Goal: Use online tool/utility: Utilize a website feature to perform a specific function

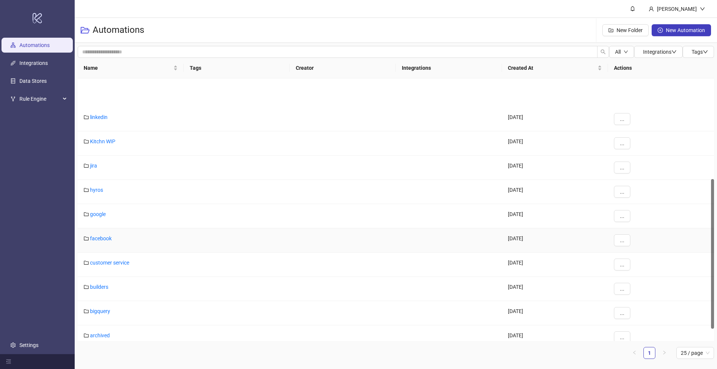
scroll to position [198, 0]
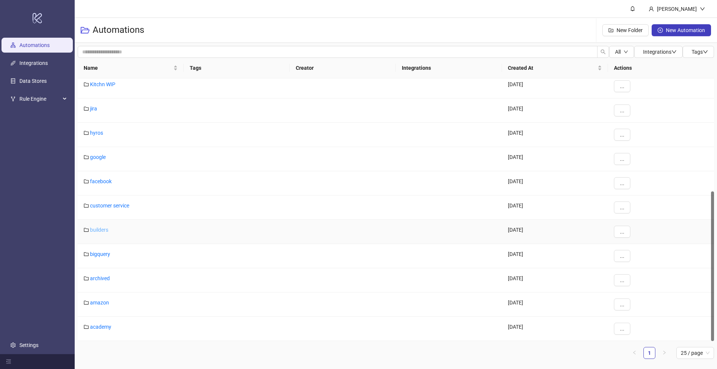
click at [99, 231] on link "builders" at bounding box center [99, 230] width 18 height 6
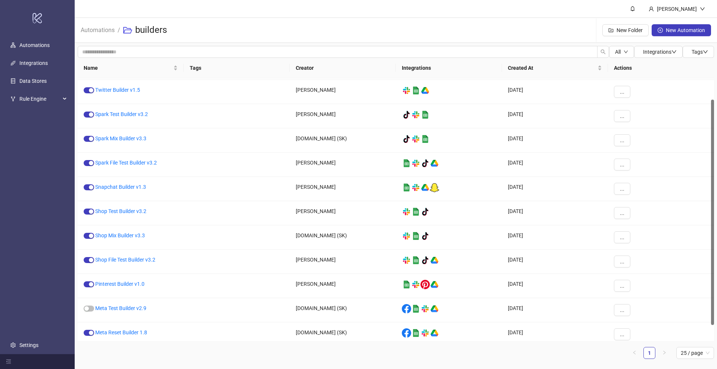
scroll to position [25, 0]
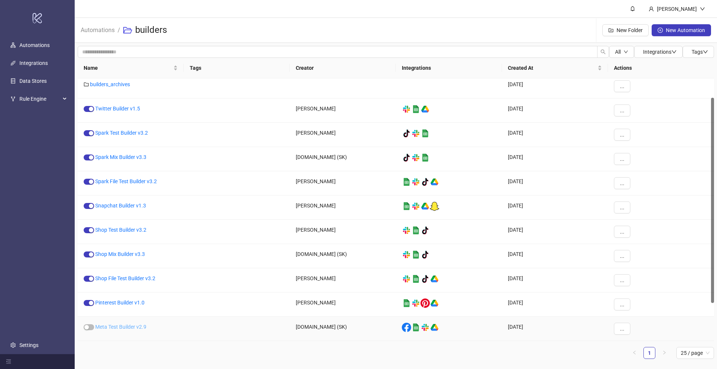
click at [107, 325] on link "Meta Test Builder v2.9" at bounding box center [120, 327] width 51 height 6
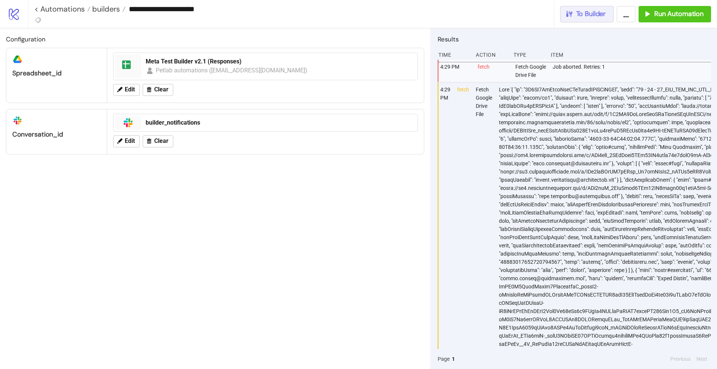
click at [574, 16] on div "To Builder" at bounding box center [585, 14] width 41 height 9
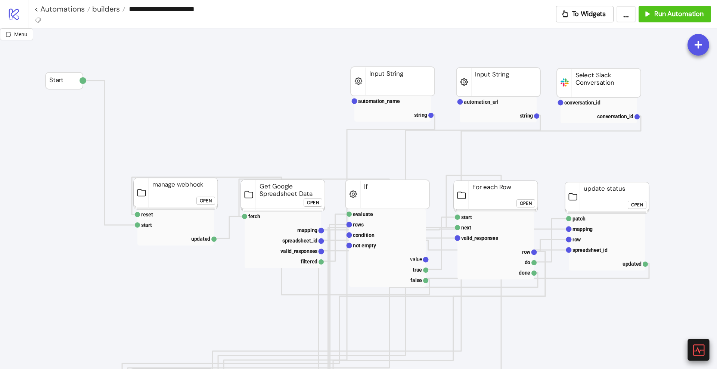
click at [699, 350] on icon at bounding box center [698, 350] width 13 height 13
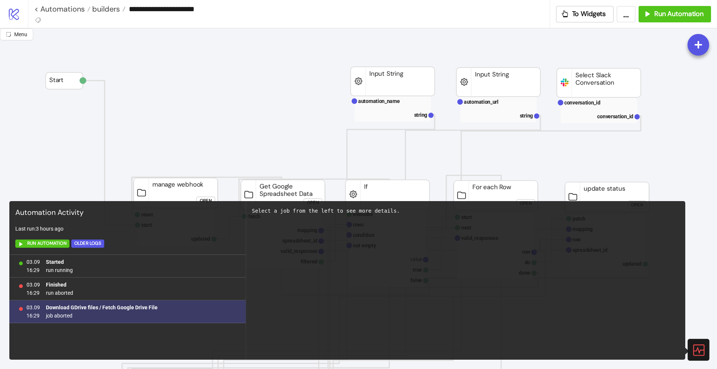
click at [113, 306] on b "Download GDrive files / Fetch Google Drive File" at bounding box center [102, 308] width 112 height 6
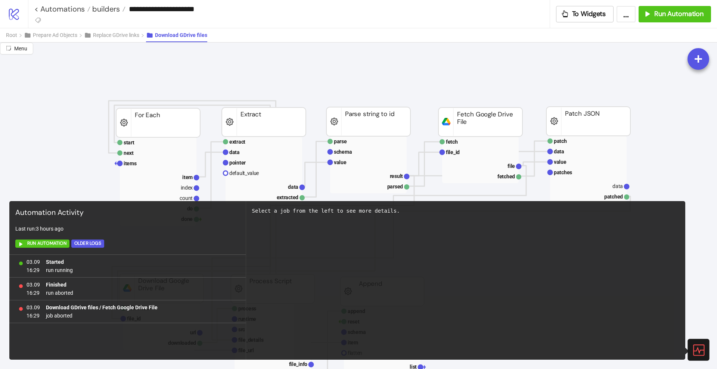
click at [697, 346] on icon at bounding box center [698, 350] width 13 height 13
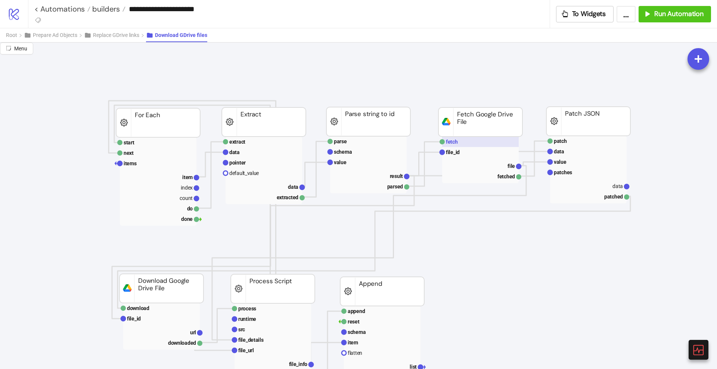
click at [487, 145] on rect at bounding box center [480, 142] width 77 height 10
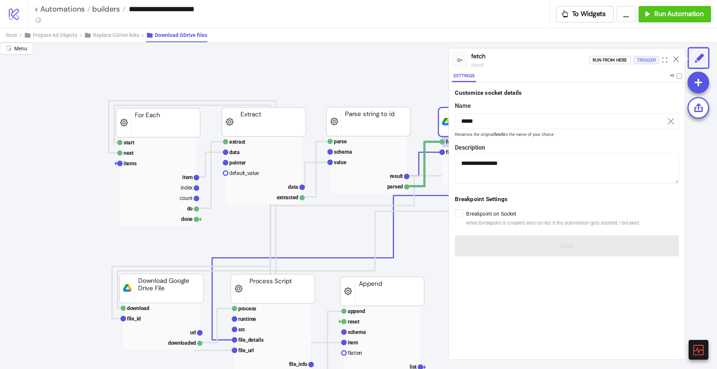
click at [648, 61] on div "Trigger" at bounding box center [646, 60] width 19 height 9
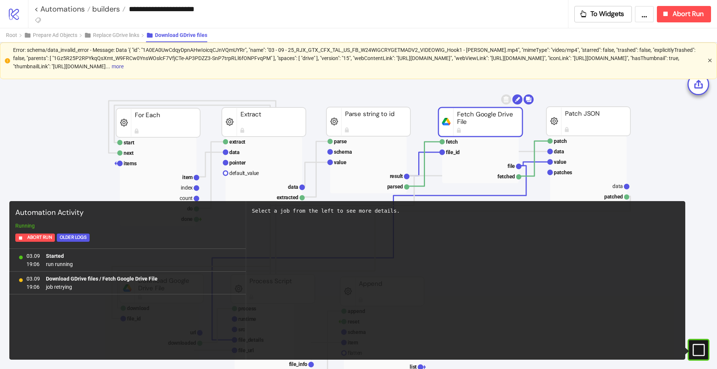
click at [710, 61] on icon "close" at bounding box center [710, 60] width 4 height 4
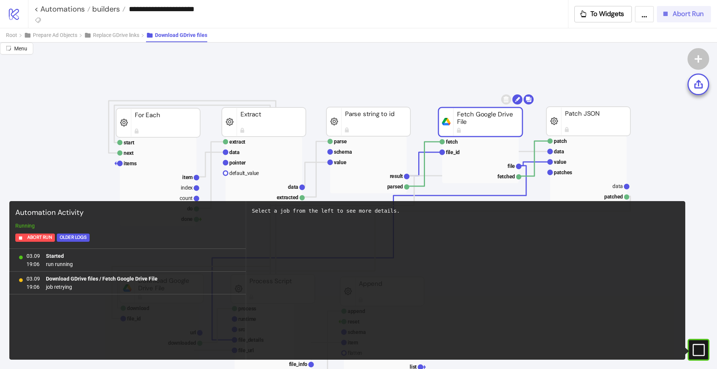
click at [667, 13] on icon "button" at bounding box center [666, 14] width 4 height 4
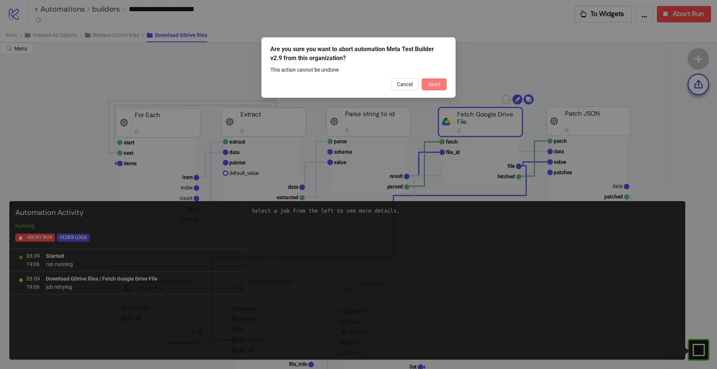
click at [434, 86] on span "Abort" at bounding box center [434, 84] width 13 height 6
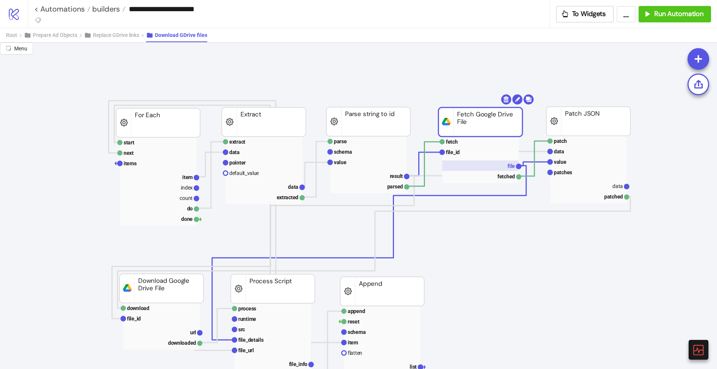
click at [506, 167] on rect at bounding box center [480, 166] width 77 height 10
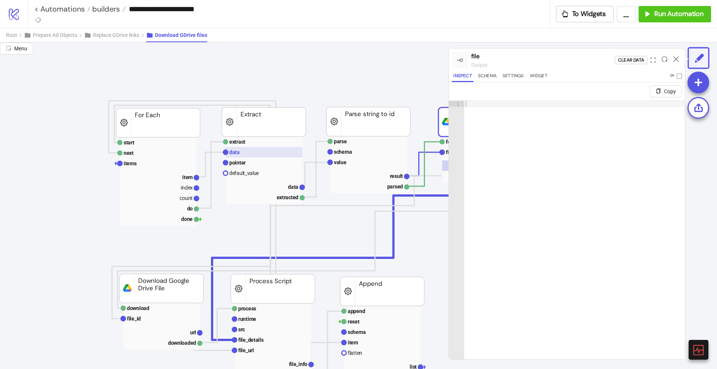
click at [245, 155] on rect at bounding box center [264, 152] width 77 height 10
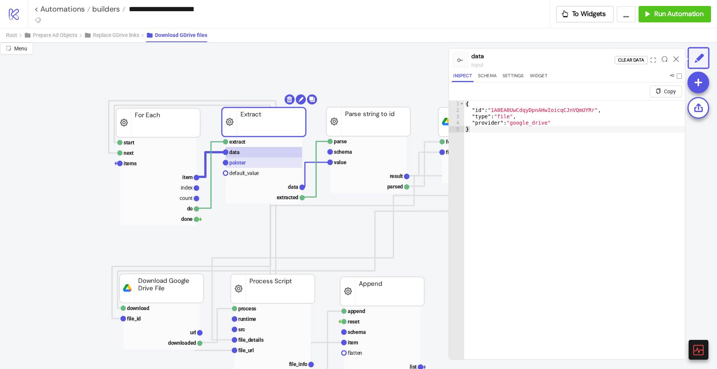
click at [246, 159] on rect at bounding box center [264, 163] width 77 height 10
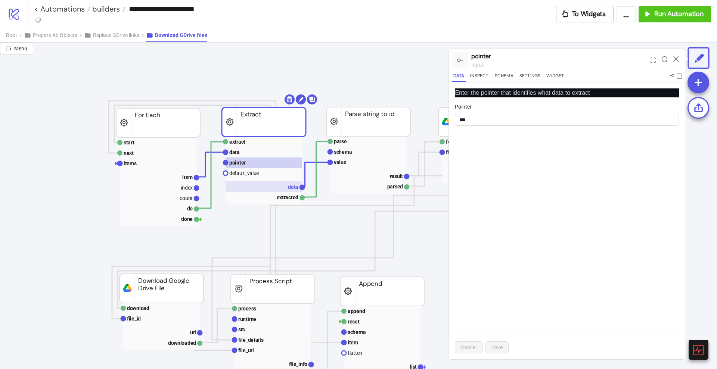
click at [279, 185] on rect at bounding box center [264, 187] width 77 height 10
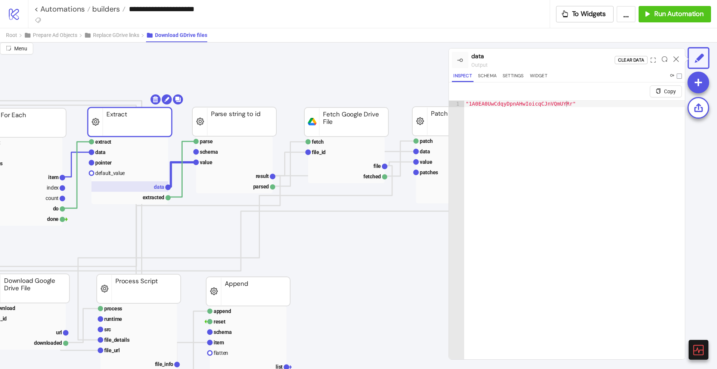
scroll to position [0, 134]
click at [324, 152] on text "file_id" at bounding box center [319, 152] width 14 height 6
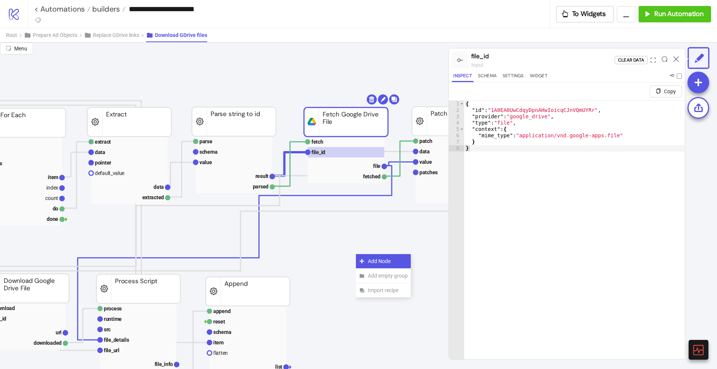
click at [369, 257] on span "Add Node" at bounding box center [388, 261] width 40 height 8
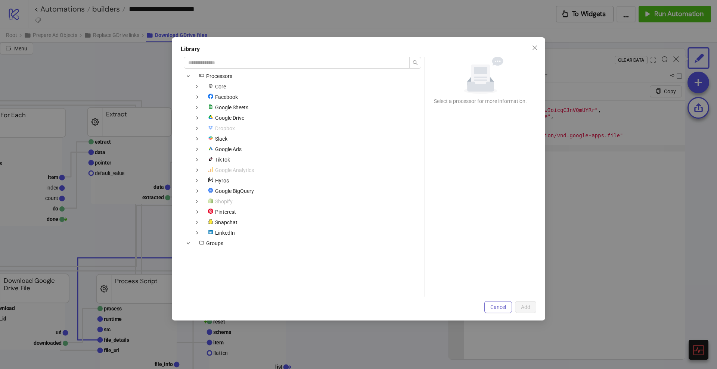
click at [492, 302] on button "Cancel" at bounding box center [498, 307] width 28 height 12
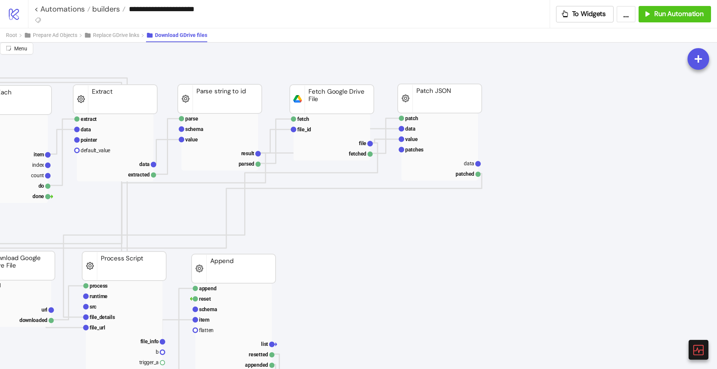
scroll to position [23, 148]
click at [360, 197] on div "Add Node" at bounding box center [385, 197] width 55 height 15
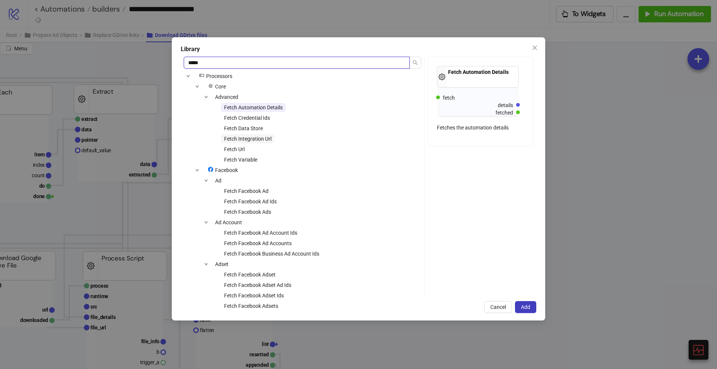
type input "*****"
click at [250, 140] on span "Fetch Integration Url" at bounding box center [247, 139] width 47 height 6
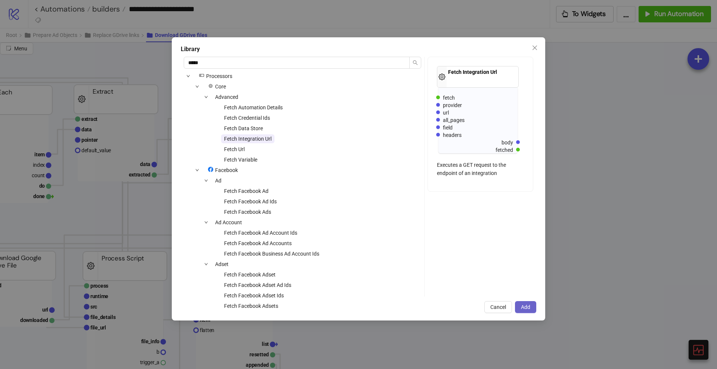
click at [525, 306] on span "Add" at bounding box center [525, 307] width 9 height 6
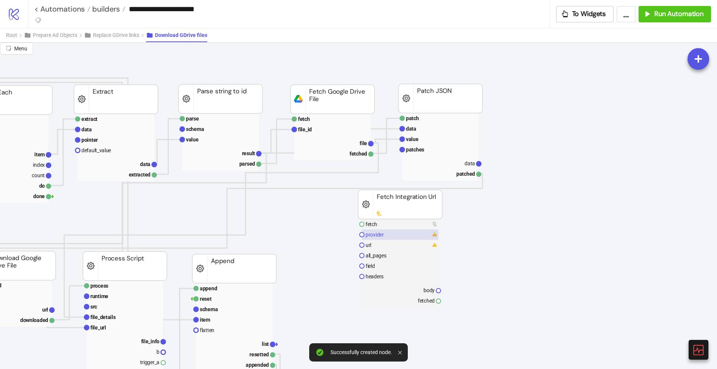
click at [384, 234] on rect at bounding box center [400, 235] width 77 height 10
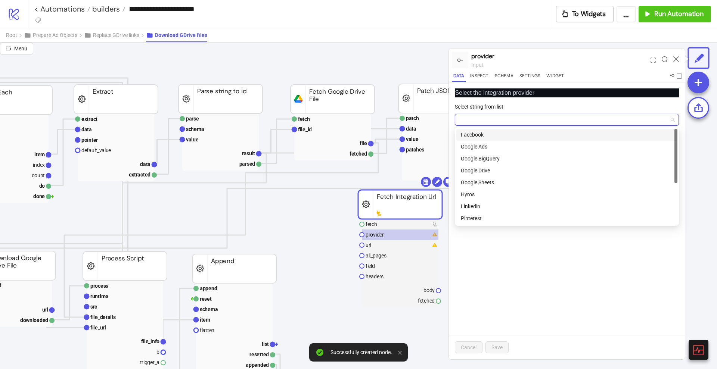
click at [475, 119] on input "Select string from list" at bounding box center [563, 119] width 208 height 11
click at [480, 171] on div "Google Drive" at bounding box center [567, 171] width 212 height 8
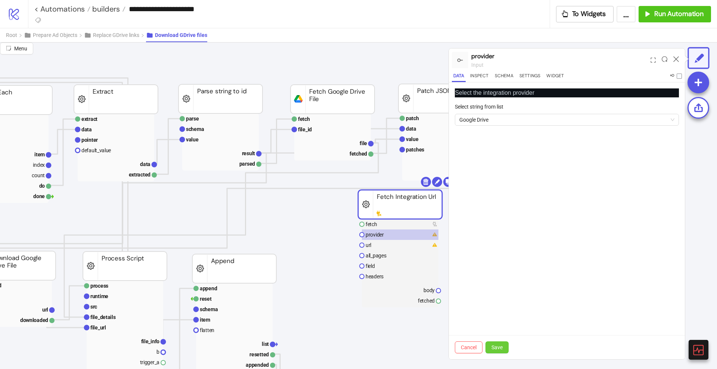
click at [498, 346] on span "Save" at bounding box center [497, 348] width 11 height 6
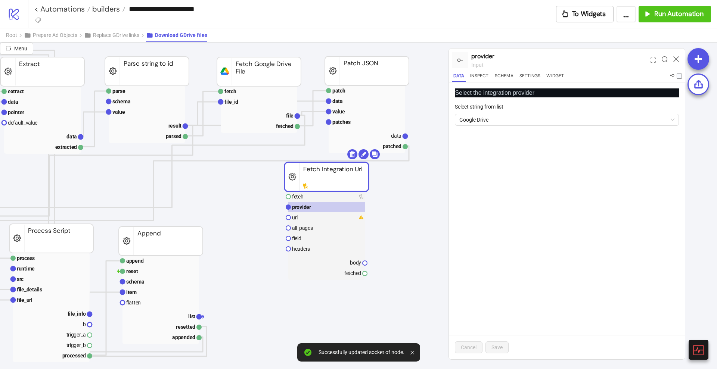
scroll to position [50, 221]
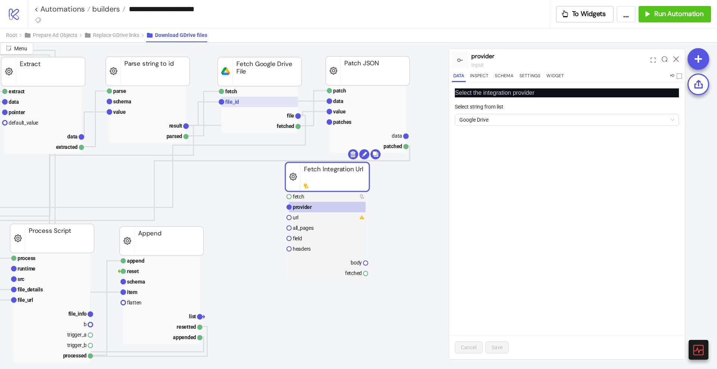
click at [240, 100] on rect at bounding box center [260, 102] width 77 height 10
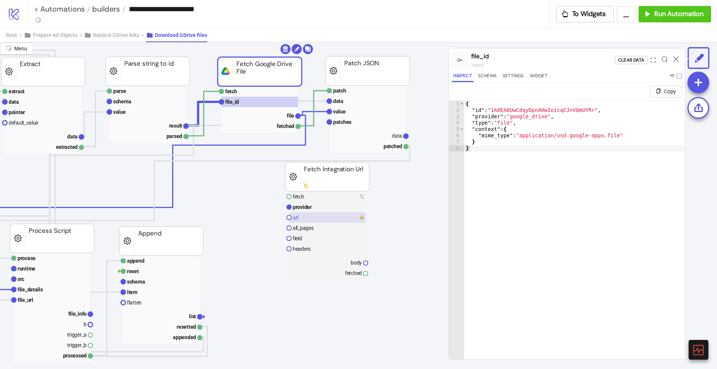
click at [305, 215] on rect at bounding box center [327, 218] width 77 height 10
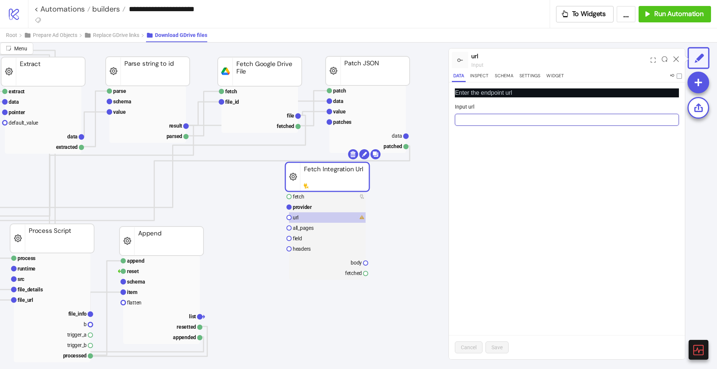
click at [490, 115] on input "Input url" at bounding box center [567, 120] width 224 height 12
paste input "**********"
type input "**********"
click at [496, 347] on span "Save" at bounding box center [497, 348] width 11 height 6
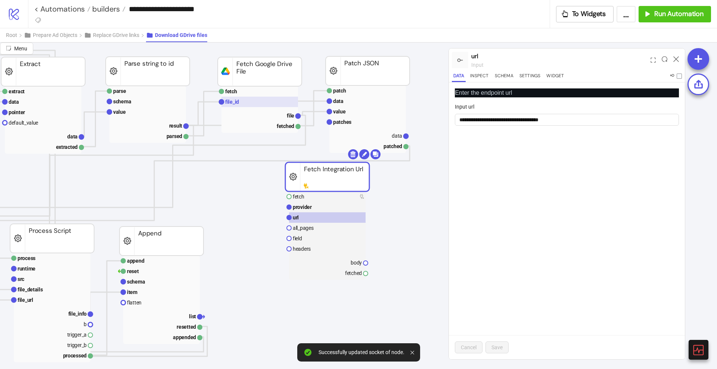
click at [239, 102] on rect at bounding box center [260, 102] width 77 height 10
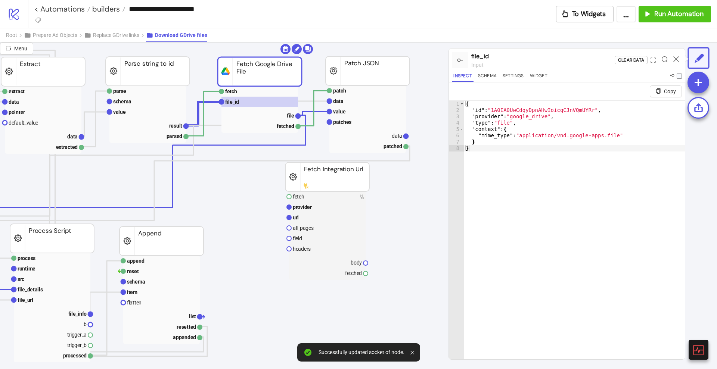
type textarea "**********"
click at [493, 111] on div "{ "id" : "1A0EA0UwCdqyDpnAHwIoicqCJnVQmUYRr" , "provider" : "google_drive" , "t…" at bounding box center [574, 246] width 221 height 290
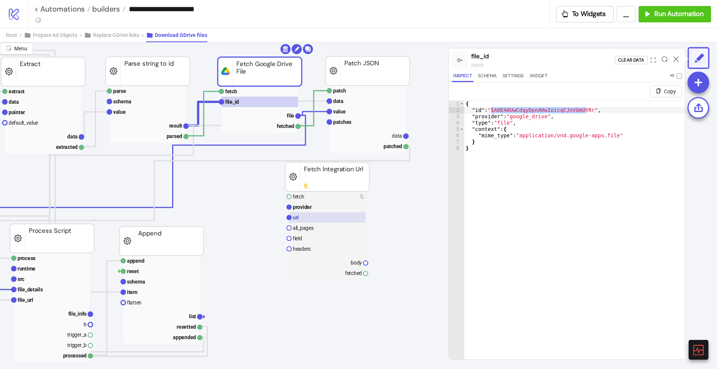
click at [295, 217] on text "url" at bounding box center [296, 218] width 6 height 6
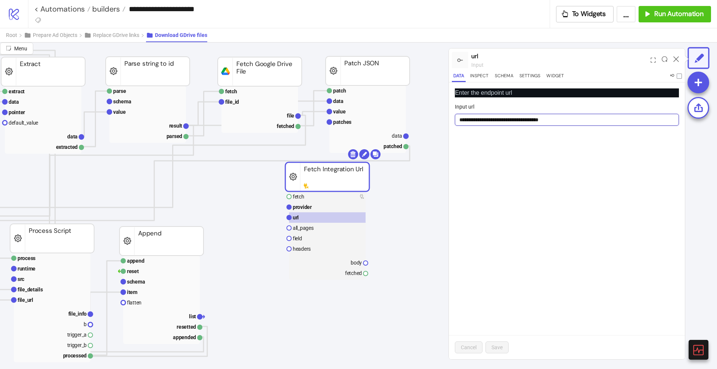
click at [580, 122] on input "**********" at bounding box center [567, 120] width 224 height 12
paste input "**********"
type input "**********"
click at [499, 349] on span "Save" at bounding box center [497, 348] width 11 height 6
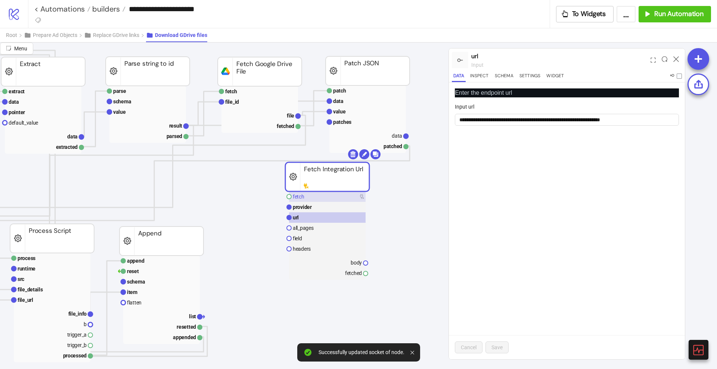
click at [311, 196] on rect at bounding box center [327, 197] width 77 height 10
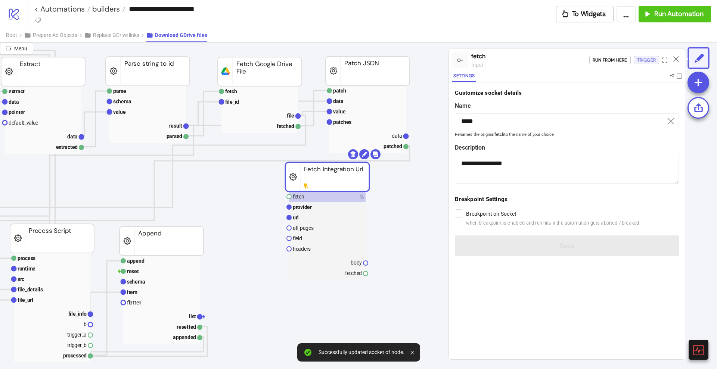
click at [643, 61] on div "Trigger" at bounding box center [646, 60] width 19 height 9
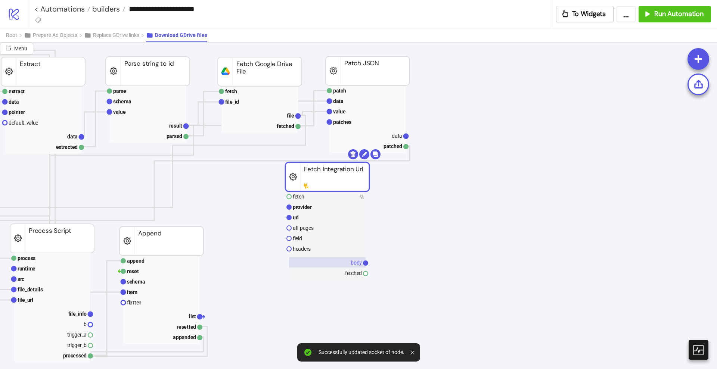
click at [347, 259] on rect at bounding box center [327, 262] width 77 height 10
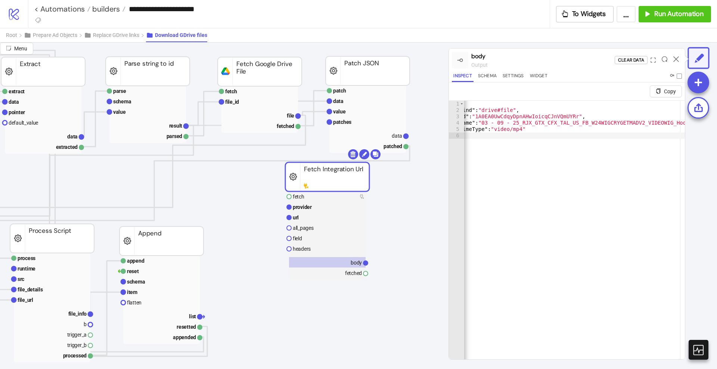
scroll to position [0, 0]
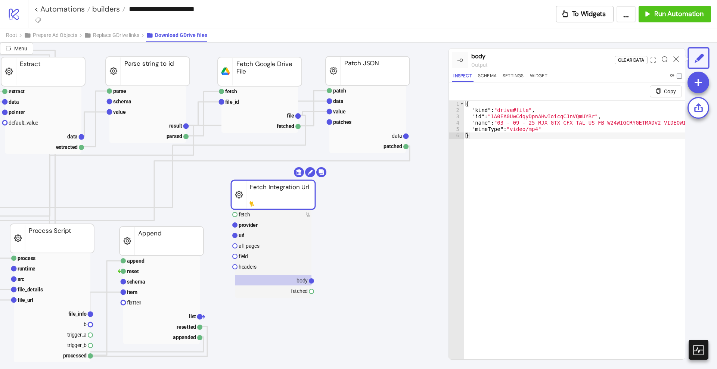
drag, startPoint x: 327, startPoint y: 174, endPoint x: 273, endPoint y: 190, distance: 57.0
click at [273, 190] on rect at bounding box center [273, 194] width 84 height 29
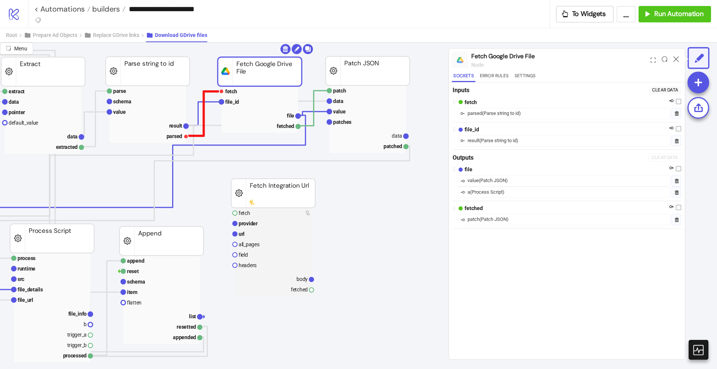
click at [204, 97] on polyline at bounding box center [203, 114] width 35 height 44
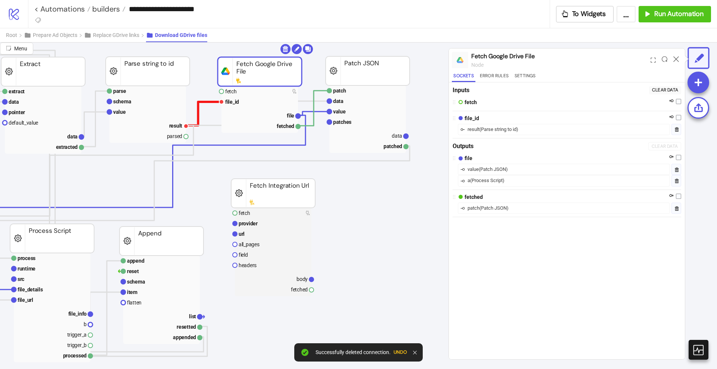
click at [199, 102] on polyline at bounding box center [203, 114] width 35 height 24
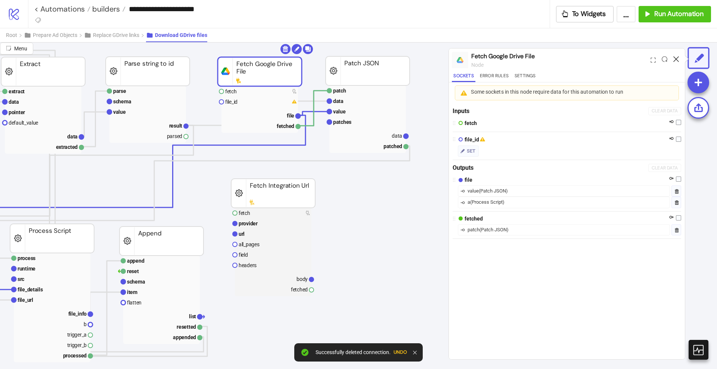
click at [677, 58] on icon at bounding box center [677, 59] width 6 height 6
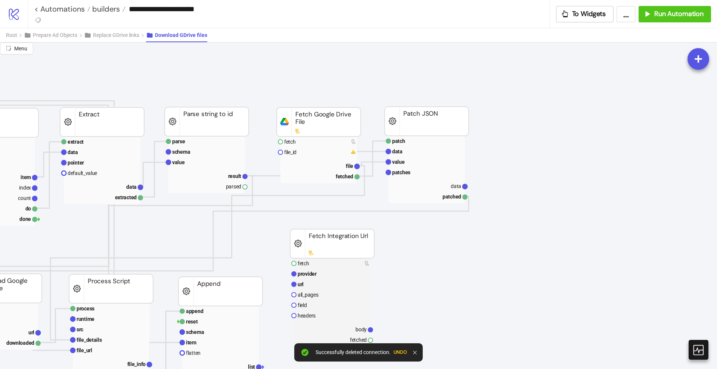
scroll to position [0, 162]
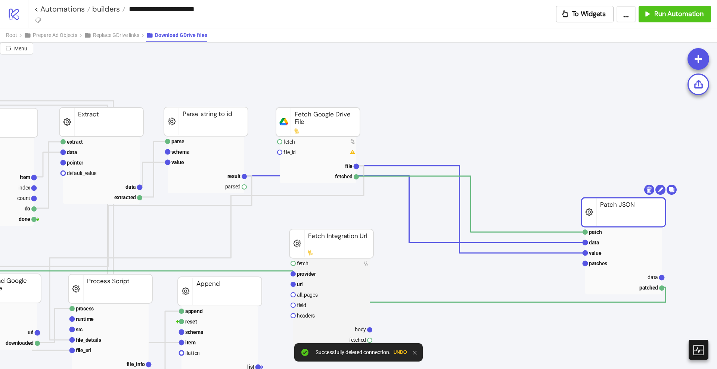
drag, startPoint x: 400, startPoint y: 127, endPoint x: 597, endPoint y: 217, distance: 217.1
click at [597, 217] on rect at bounding box center [624, 212] width 84 height 29
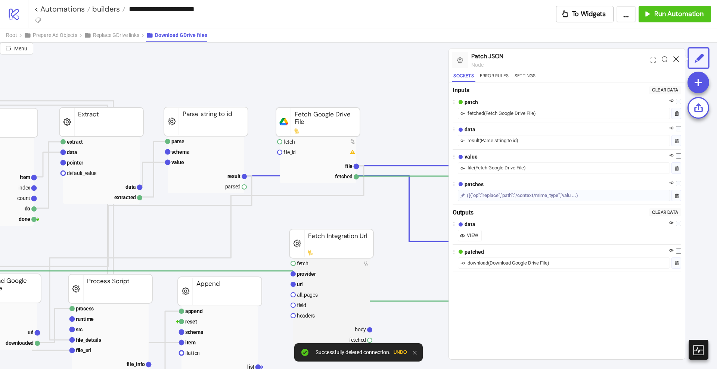
click at [677, 60] on icon at bounding box center [677, 59] width 6 height 6
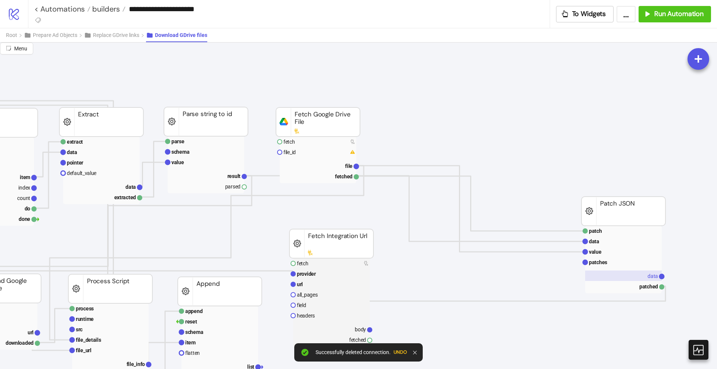
click at [636, 274] on rect at bounding box center [623, 276] width 77 height 10
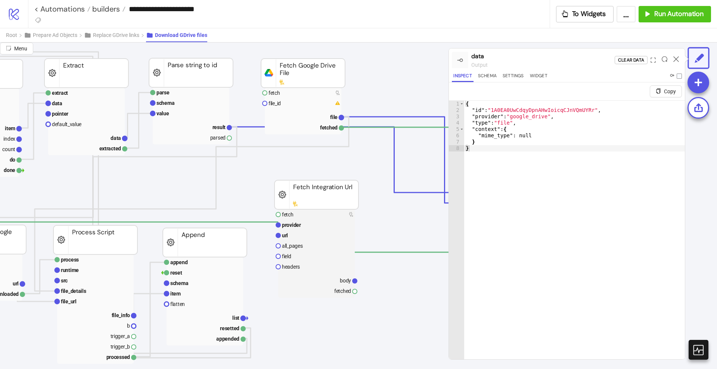
scroll to position [44, 188]
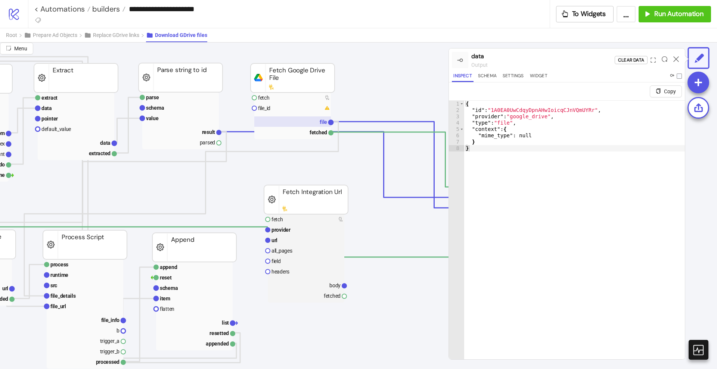
click at [316, 122] on rect at bounding box center [292, 122] width 77 height 10
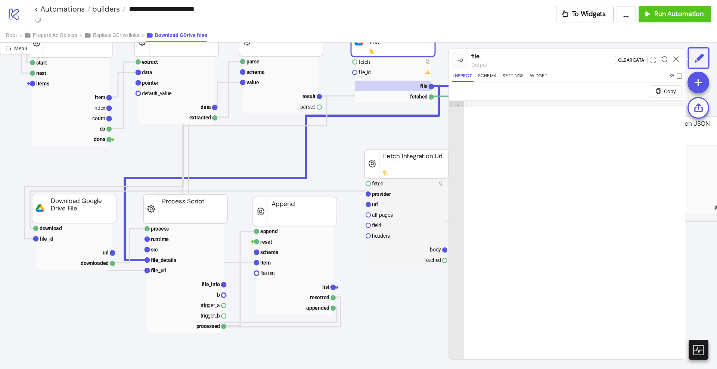
scroll to position [80, 87]
click at [158, 257] on text "file_details" at bounding box center [163, 260] width 25 height 6
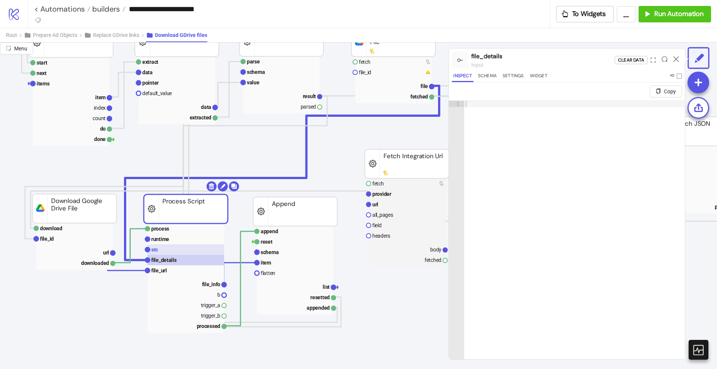
click at [166, 247] on rect at bounding box center [186, 250] width 77 height 10
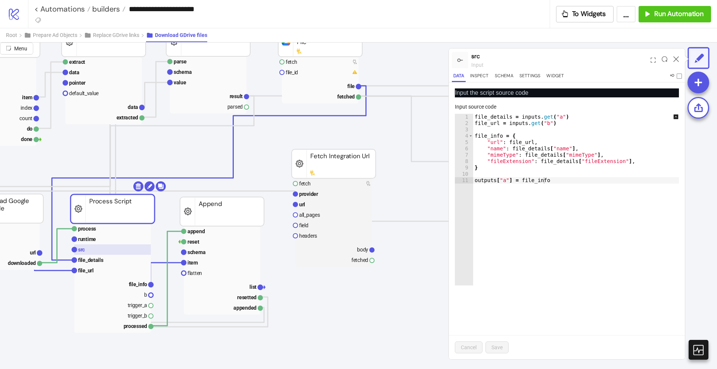
scroll to position [80, 181]
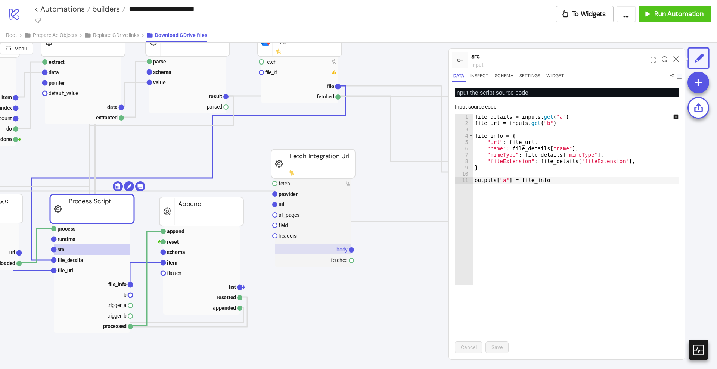
click at [332, 247] on rect at bounding box center [313, 249] width 77 height 10
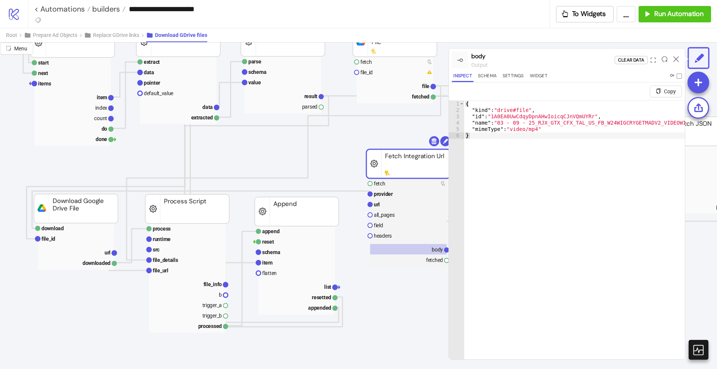
scroll to position [80, 85]
click at [677, 58] on icon at bounding box center [677, 59] width 6 height 6
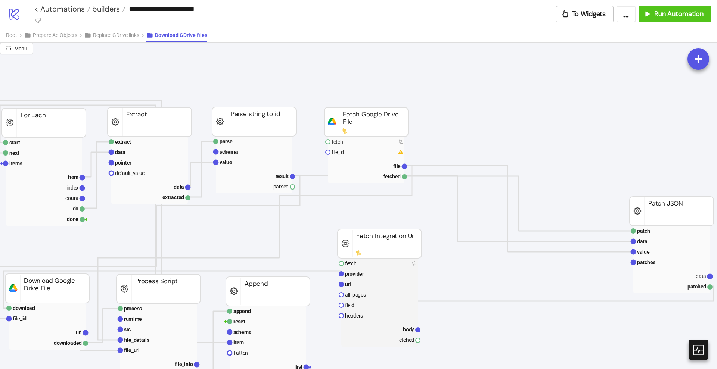
scroll to position [0, 119]
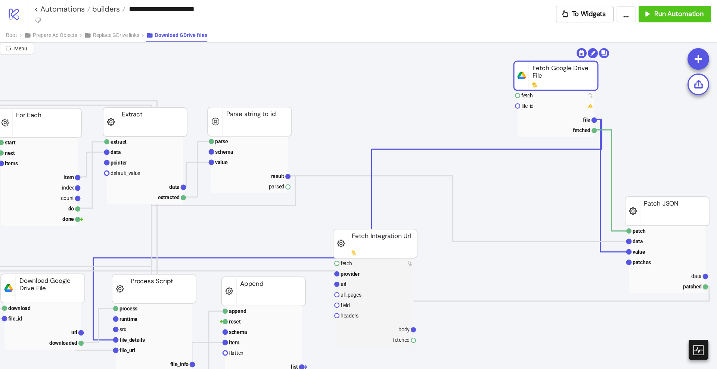
drag, startPoint x: 353, startPoint y: 122, endPoint x: 538, endPoint y: 82, distance: 188.8
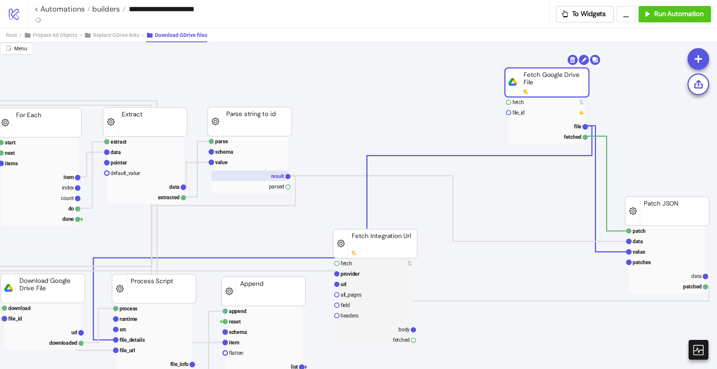
click at [276, 174] on text "result" at bounding box center [277, 176] width 13 height 6
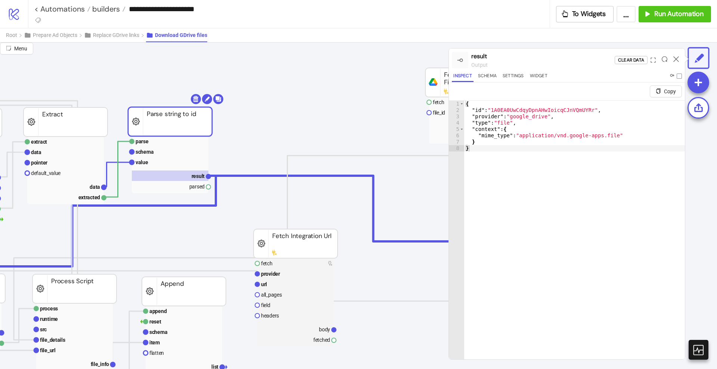
scroll to position [0, 199]
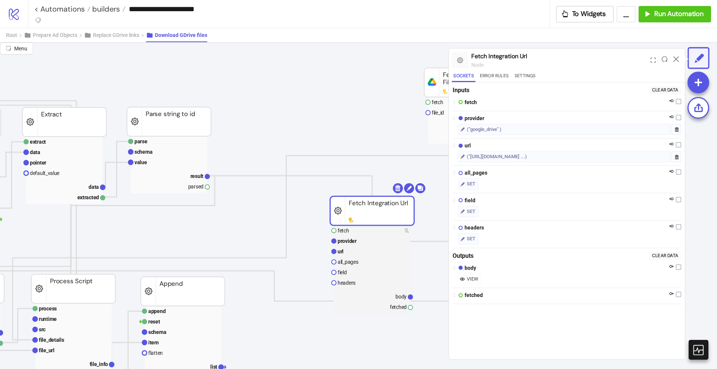
drag, startPoint x: 285, startPoint y: 237, endPoint x: 363, endPoint y: 218, distance: 80.5
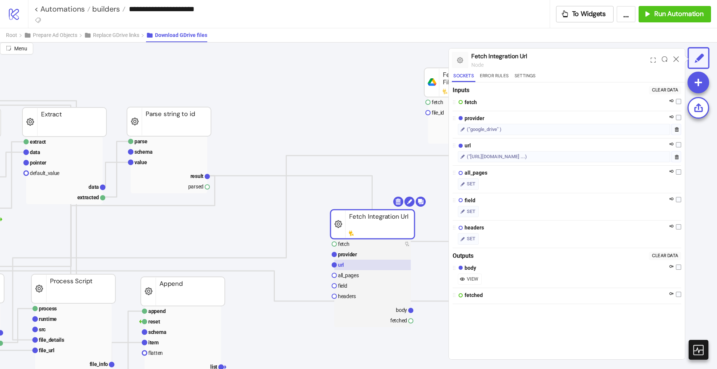
click at [351, 268] on rect at bounding box center [372, 265] width 77 height 10
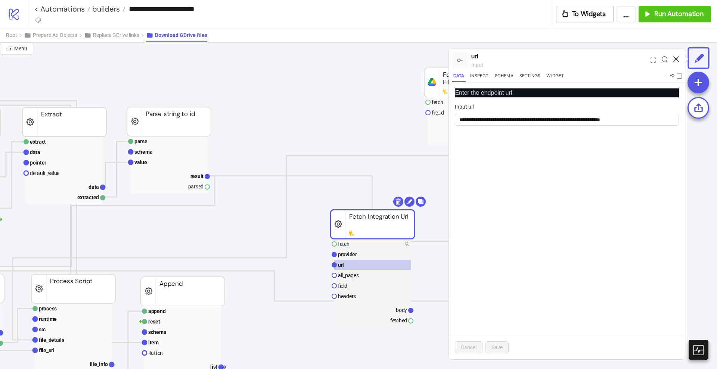
click at [678, 59] on icon at bounding box center [677, 59] width 6 height 6
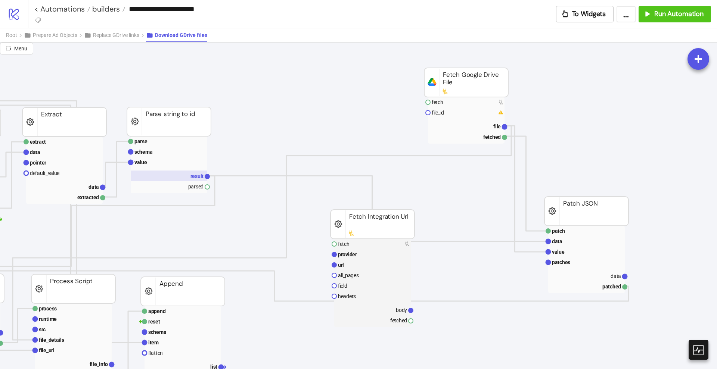
click at [189, 173] on rect at bounding box center [169, 176] width 77 height 10
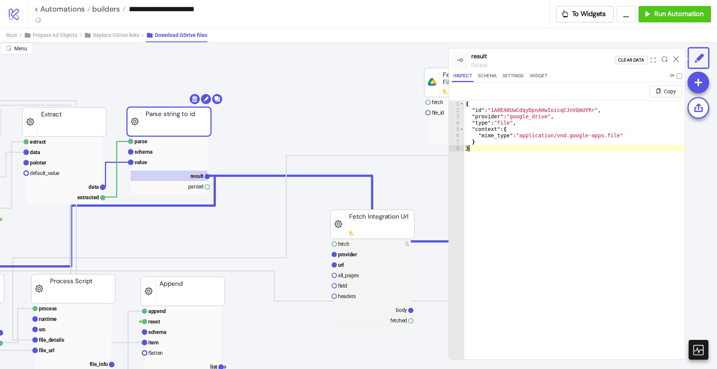
click at [515, 152] on div "{ "id" : "1A0EA0UwCdqyDpnAHwIoicqCJnVQmUYRr" , "provider" : "google_drive" , "t…" at bounding box center [574, 246] width 221 height 290
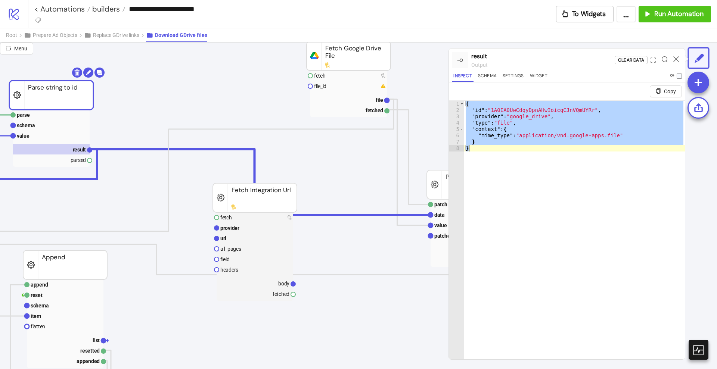
scroll to position [27, 317]
click at [566, 168] on div "{ "id" : "1A0EA0UwCdqyDpnAHwIoicqCJnVQmUYRr" , "provider" : "google_drive" , "t…" at bounding box center [574, 239] width 221 height 277
type textarea "*"
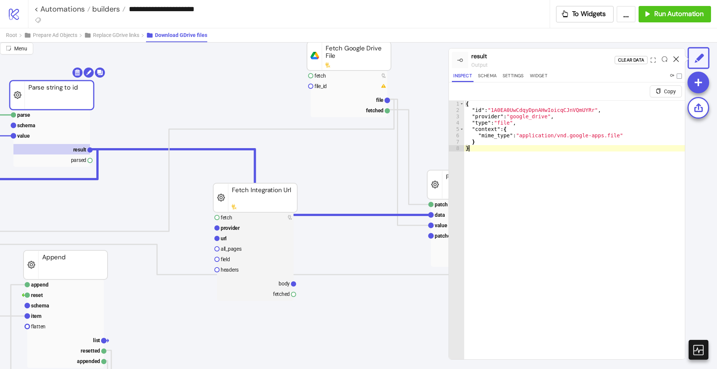
click at [678, 61] on icon at bounding box center [677, 59] width 6 height 6
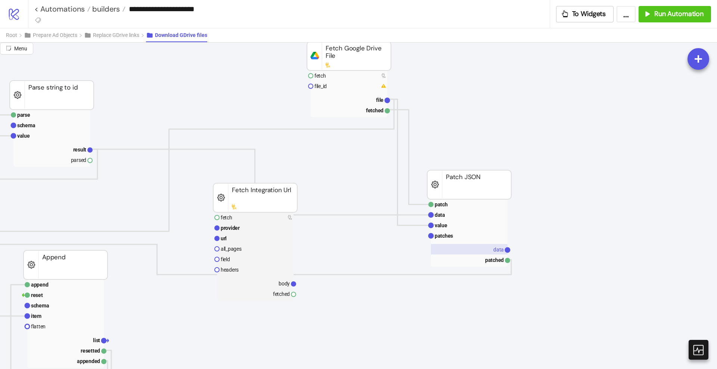
click at [496, 249] on text "data" at bounding box center [498, 250] width 10 height 6
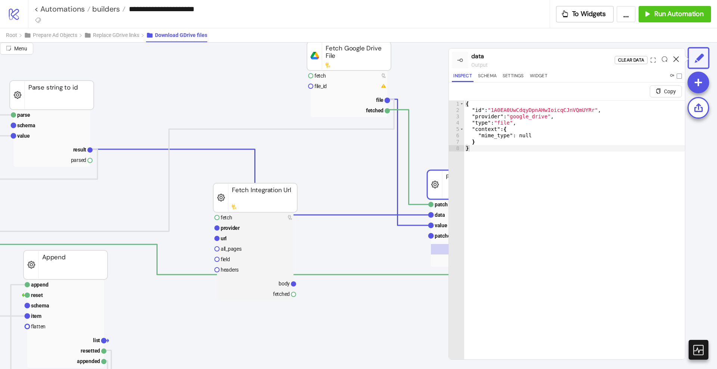
click at [675, 60] on icon at bounding box center [677, 59] width 6 height 6
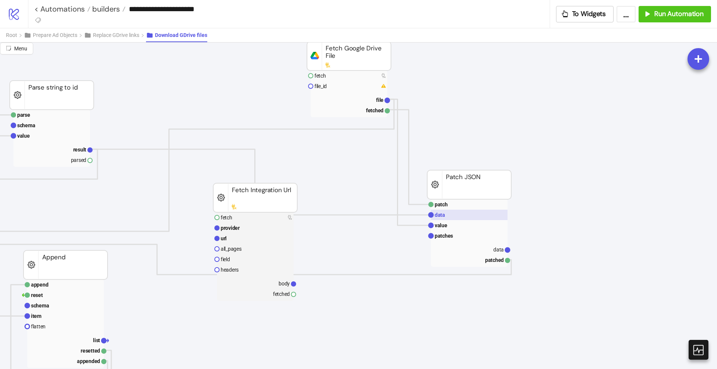
click at [462, 213] on rect at bounding box center [469, 215] width 77 height 10
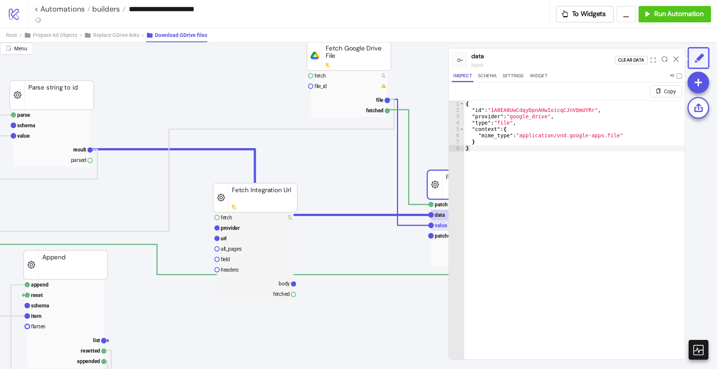
click at [441, 223] on text "value" at bounding box center [441, 226] width 13 height 6
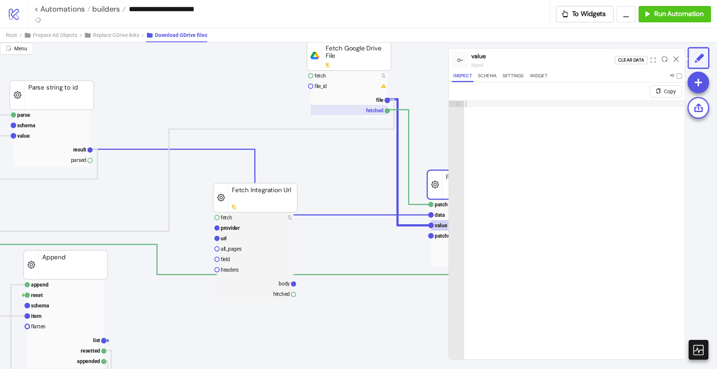
click at [376, 105] on rect at bounding box center [349, 110] width 77 height 10
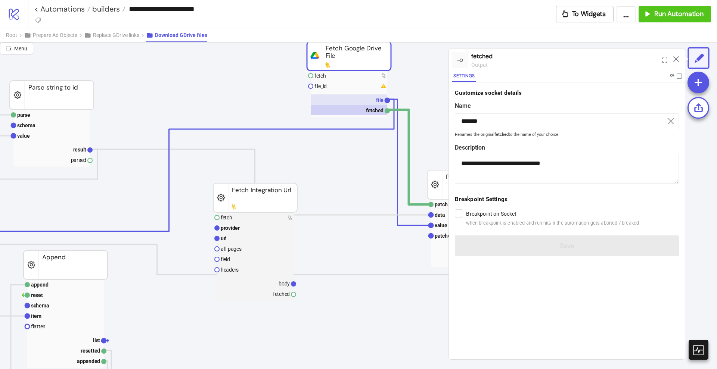
click at [373, 99] on rect at bounding box center [349, 100] width 77 height 10
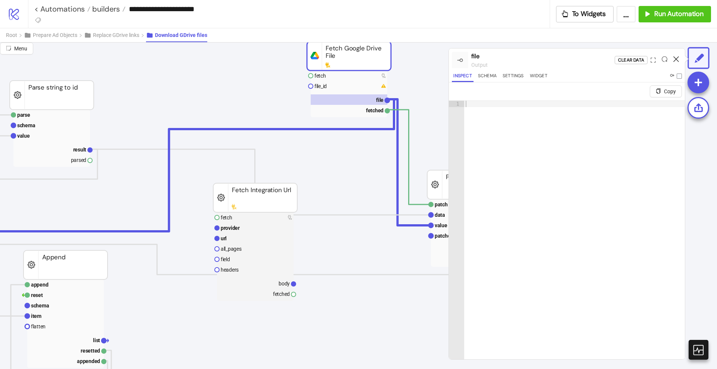
click at [677, 57] on icon at bounding box center [677, 59] width 6 height 6
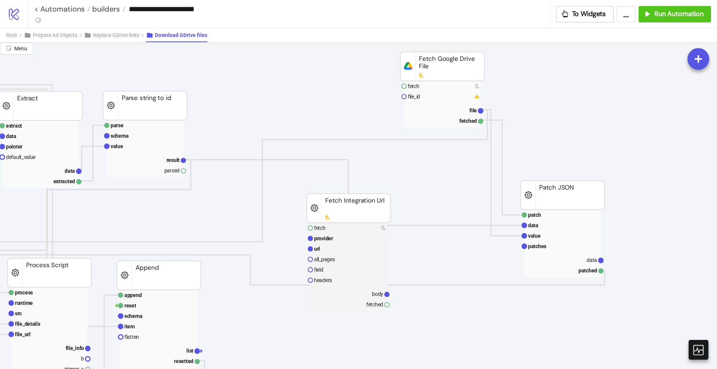
scroll to position [0, 223]
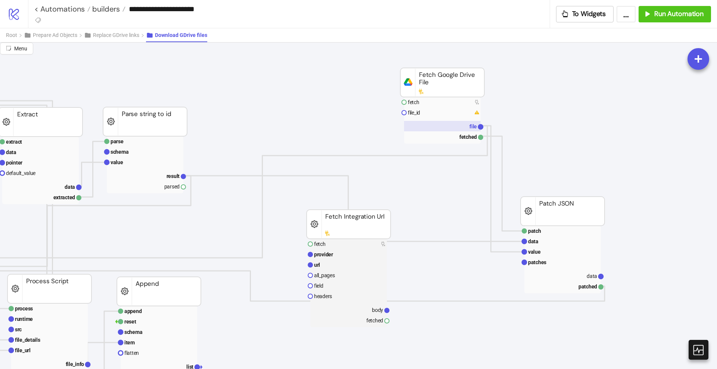
click at [455, 130] on rect at bounding box center [442, 126] width 77 height 10
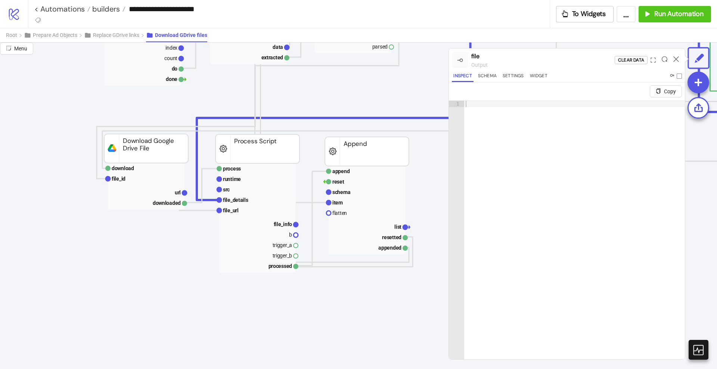
scroll to position [140, 0]
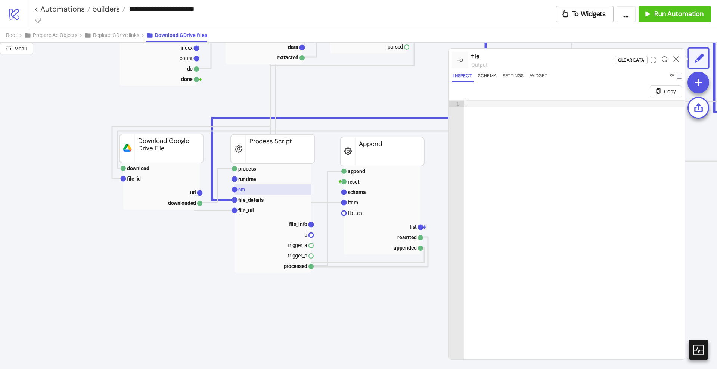
click at [245, 193] on rect at bounding box center [273, 190] width 77 height 10
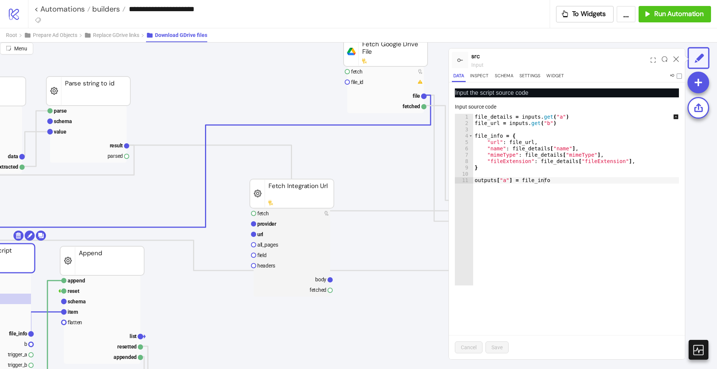
scroll to position [0, 280]
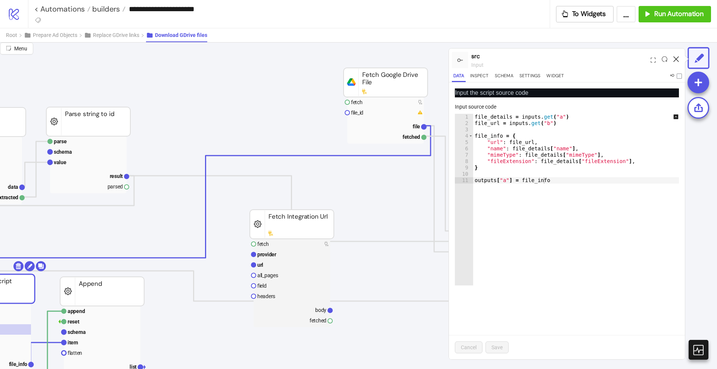
click at [676, 58] on icon at bounding box center [677, 59] width 6 height 6
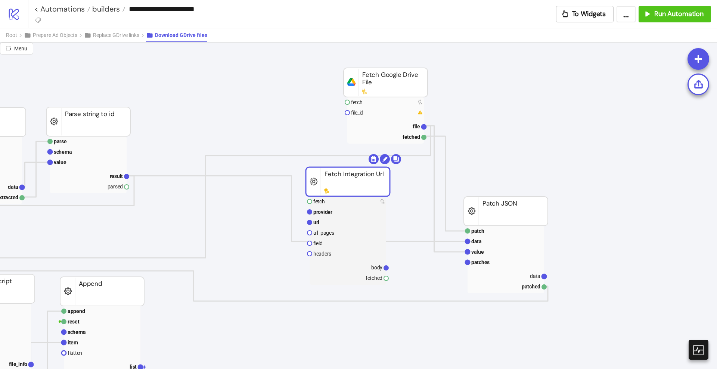
drag, startPoint x: 295, startPoint y: 225, endPoint x: 331, endPoint y: 195, distance: 47.5
click at [348, 183] on rect at bounding box center [348, 181] width 84 height 29
click at [320, 223] on rect at bounding box center [345, 223] width 77 height 10
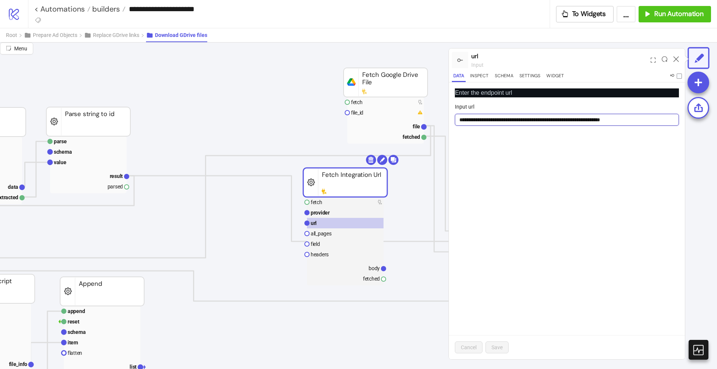
click at [480, 121] on input "**********" at bounding box center [567, 120] width 224 height 12
paste input "**********"
type input "**********"
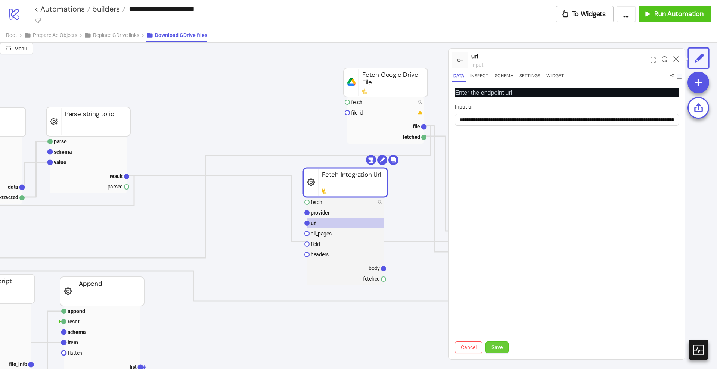
click at [492, 346] on button "Save" at bounding box center [497, 348] width 23 height 12
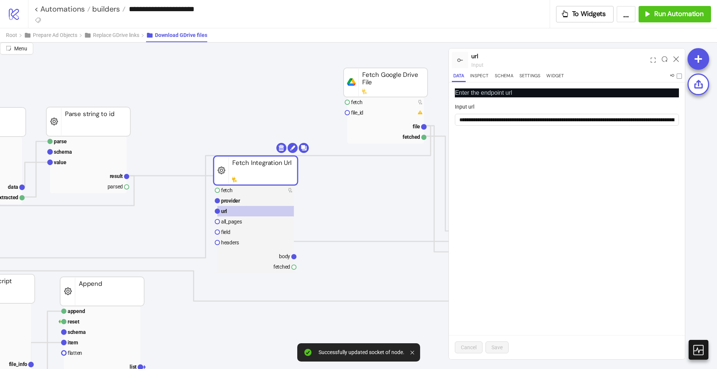
drag, startPoint x: 329, startPoint y: 188, endPoint x: 231, endPoint y: 179, distance: 98.6
click at [231, 179] on rect at bounding box center [256, 170] width 84 height 29
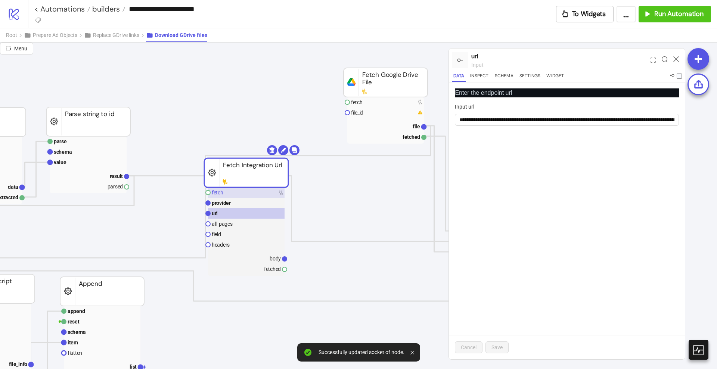
click at [236, 189] on rect at bounding box center [246, 193] width 77 height 10
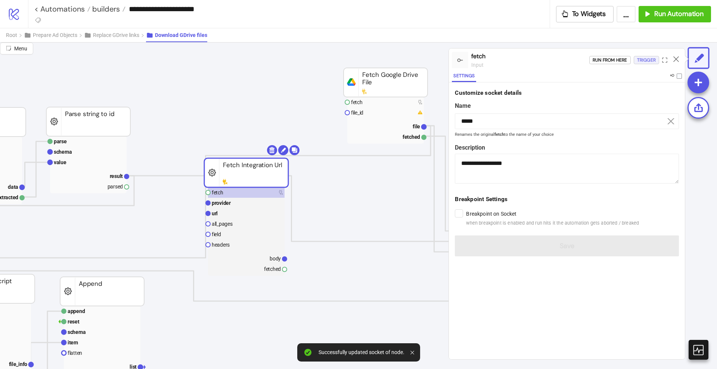
click at [642, 60] on div "Trigger" at bounding box center [646, 60] width 19 height 9
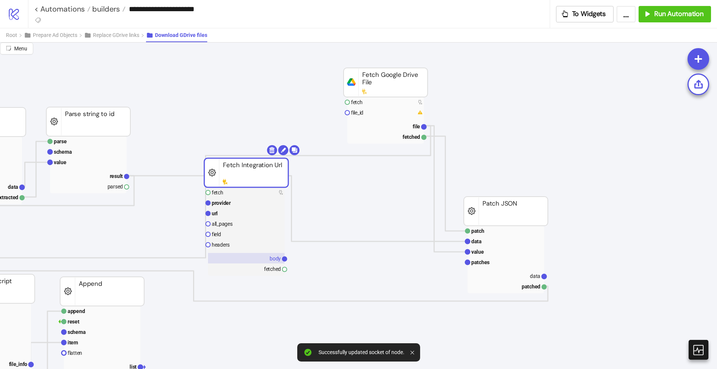
drag, startPoint x: 273, startPoint y: 257, endPoint x: 269, endPoint y: 256, distance: 3.9
click at [273, 258] on text "body" at bounding box center [275, 259] width 11 height 6
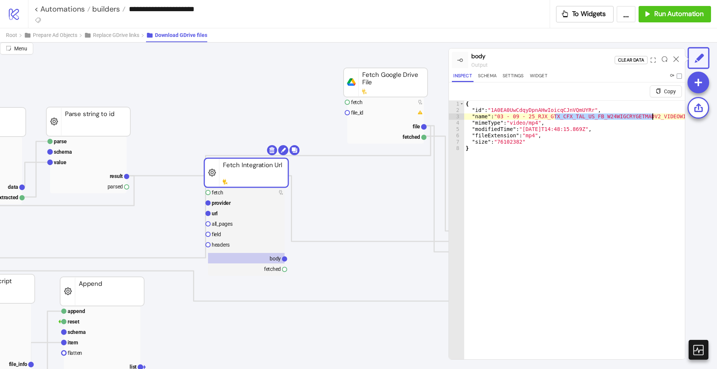
scroll to position [0, 71]
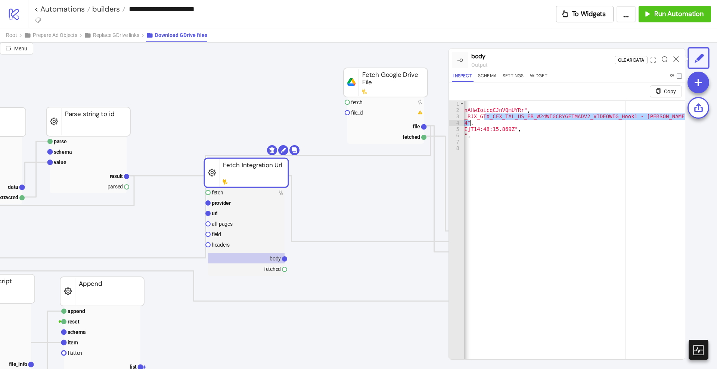
drag, startPoint x: 554, startPoint y: 117, endPoint x: 694, endPoint y: 120, distance: 139.7
click at [694, 120] on div "**********" at bounding box center [358, 206] width 717 height 327
type textarea "**********"
click at [675, 59] on icon at bounding box center [677, 59] width 6 height 6
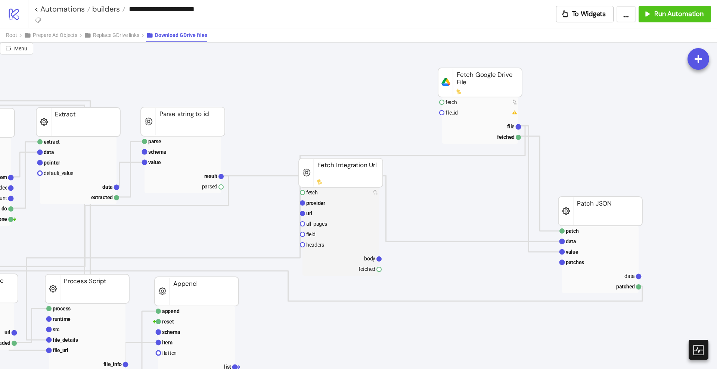
scroll to position [0, 140]
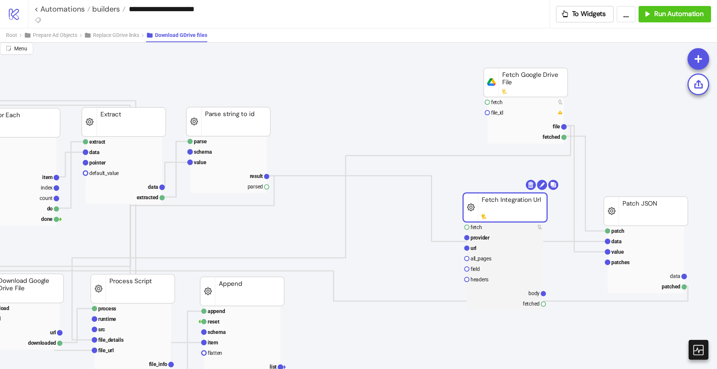
drag, startPoint x: 370, startPoint y: 183, endPoint x: 437, endPoint y: 231, distance: 82.0
click at [488, 218] on rect at bounding box center [505, 207] width 84 height 29
drag, startPoint x: 437, startPoint y: 231, endPoint x: 431, endPoint y: 231, distance: 5.2
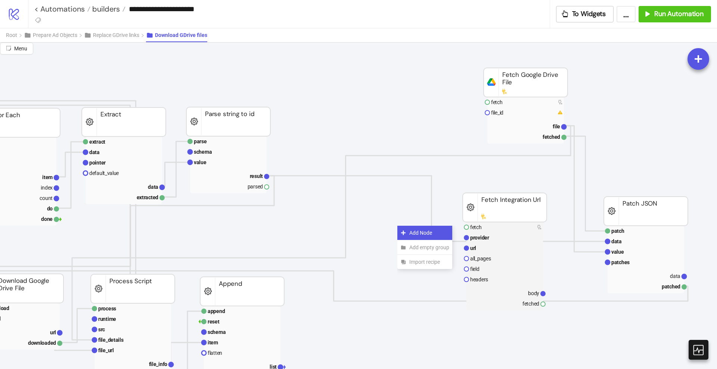
click at [429, 232] on span "Add Node" at bounding box center [429, 233] width 40 height 8
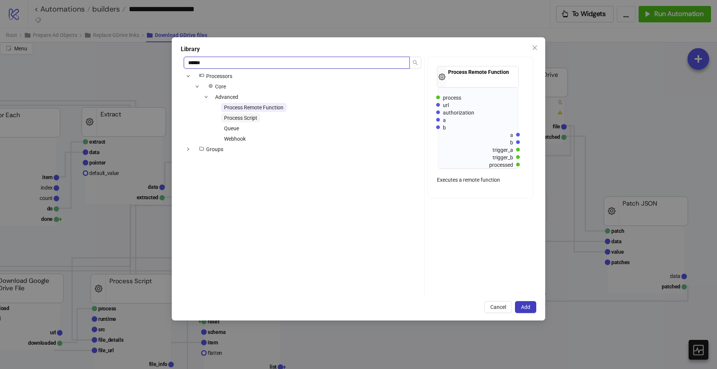
type input "******"
click at [250, 121] on span "Process Script" at bounding box center [240, 118] width 33 height 6
click at [533, 306] on button "Add" at bounding box center [525, 307] width 21 height 12
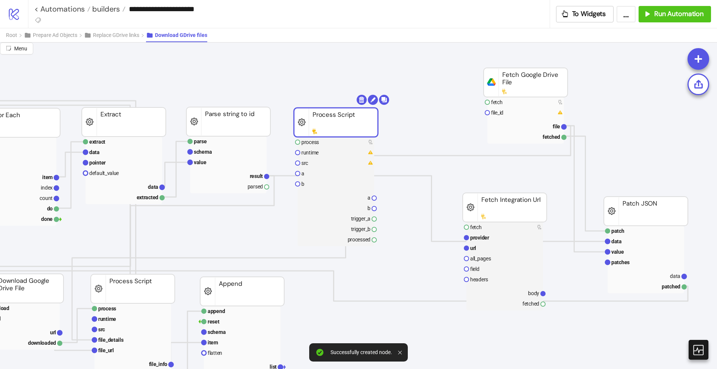
drag, startPoint x: 426, startPoint y: 249, endPoint x: 323, endPoint y: 131, distance: 157.0
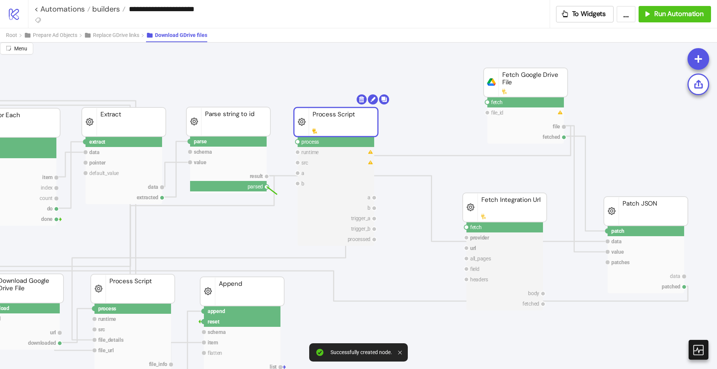
drag, startPoint x: 267, startPoint y: 188, endPoint x: 284, endPoint y: 192, distance: 16.7
click at [298, 143] on circle at bounding box center [297, 142] width 4 height 4
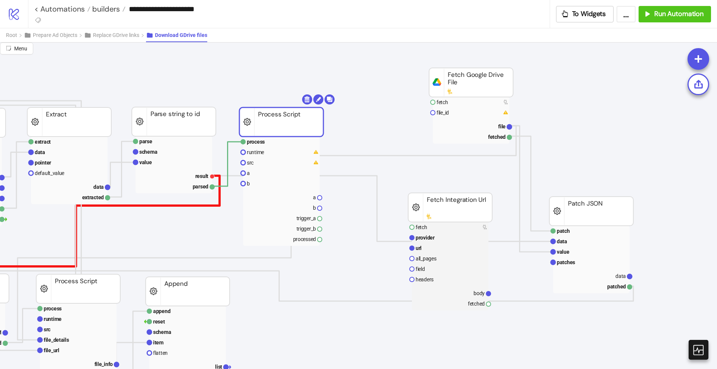
scroll to position [0, 233]
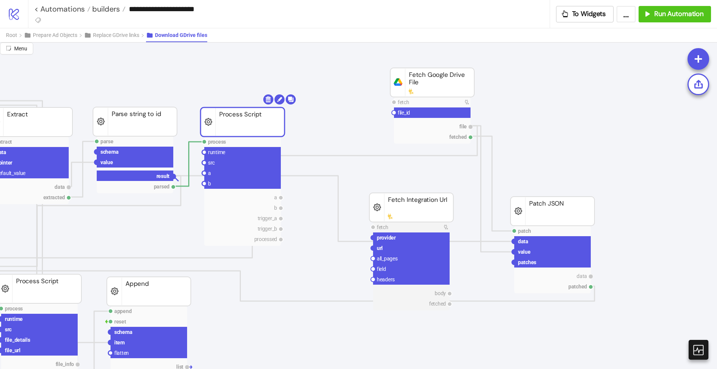
drag, startPoint x: 173, startPoint y: 177, endPoint x: 185, endPoint y: 180, distance: 13.0
click at [204, 175] on circle at bounding box center [204, 173] width 4 height 4
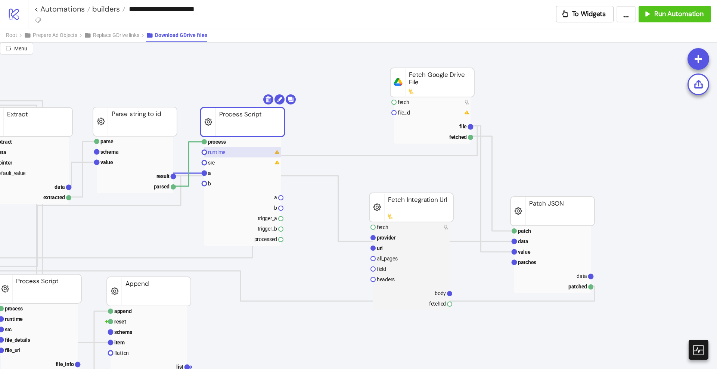
click at [225, 153] on rect at bounding box center [242, 152] width 77 height 10
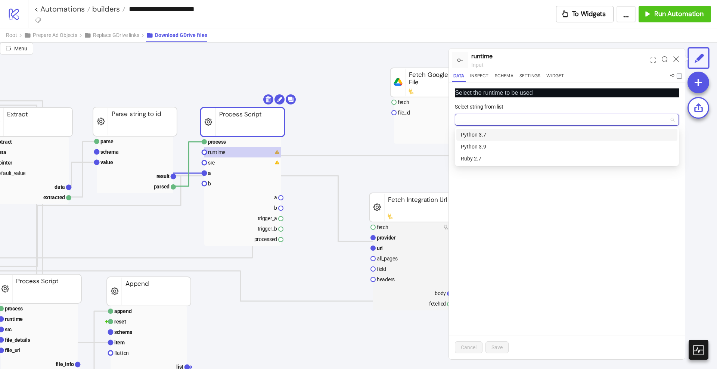
click at [473, 121] on input "Select string from list" at bounding box center [563, 119] width 208 height 11
click at [483, 143] on div "Python 3.9" at bounding box center [567, 147] width 212 height 8
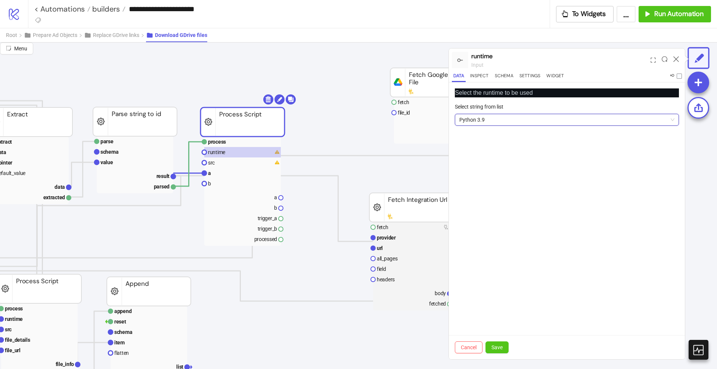
paste input "**********"
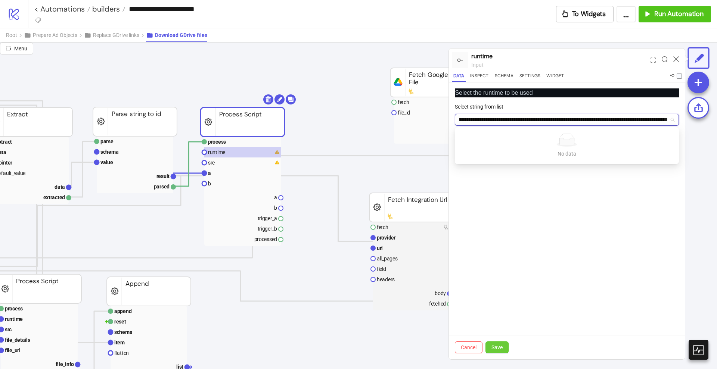
type input "**********"
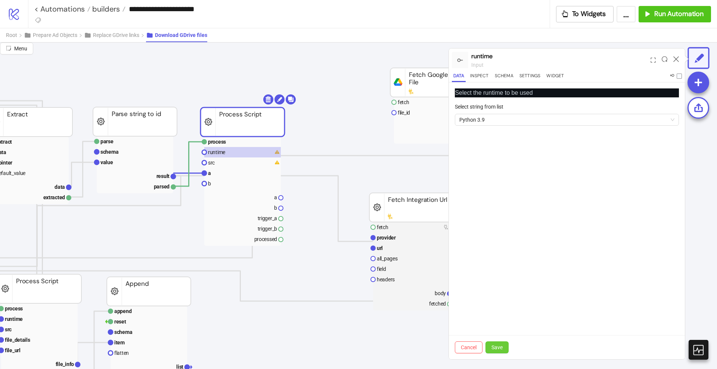
scroll to position [0, 0]
click at [500, 346] on span "Save" at bounding box center [497, 348] width 11 height 6
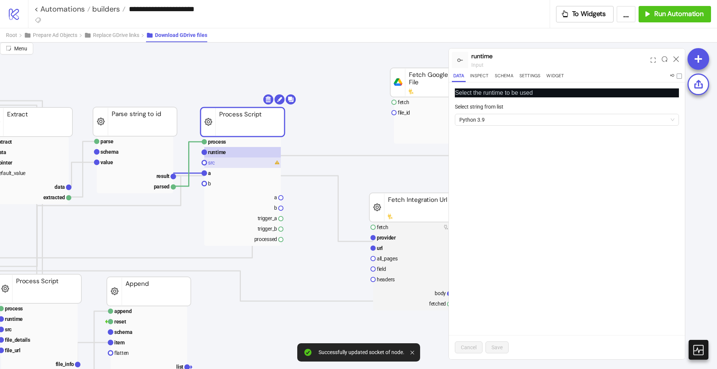
click at [226, 164] on rect at bounding box center [242, 163] width 77 height 10
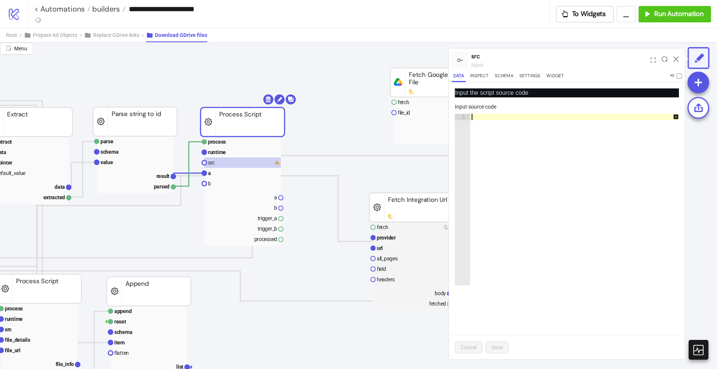
click at [503, 160] on div at bounding box center [578, 206] width 217 height 185
paste textarea "**********"
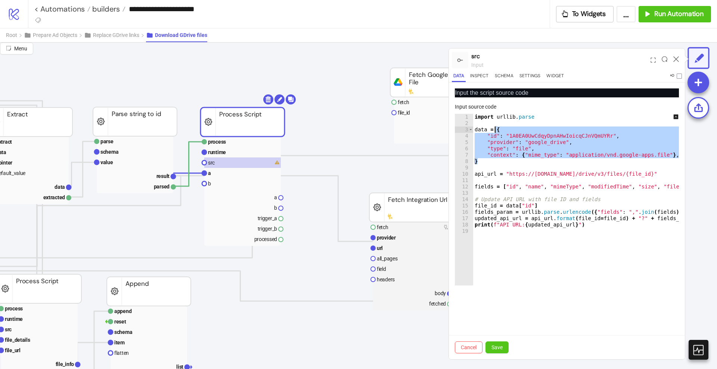
drag, startPoint x: 481, startPoint y: 163, endPoint x: 495, endPoint y: 130, distance: 35.8
click at [495, 130] on div "import urllib . parse data = { "id" : "1A0EA0UwCdqyDpnAHwIoicqCJnVQmUYRr" , "pr…" at bounding box center [584, 202] width 222 height 177
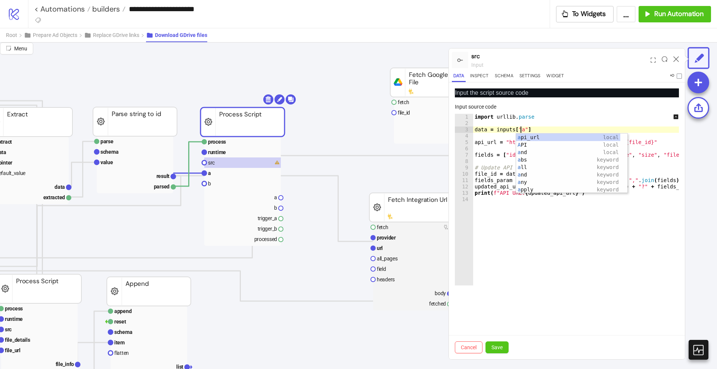
scroll to position [0, 3]
type textarea "**********"
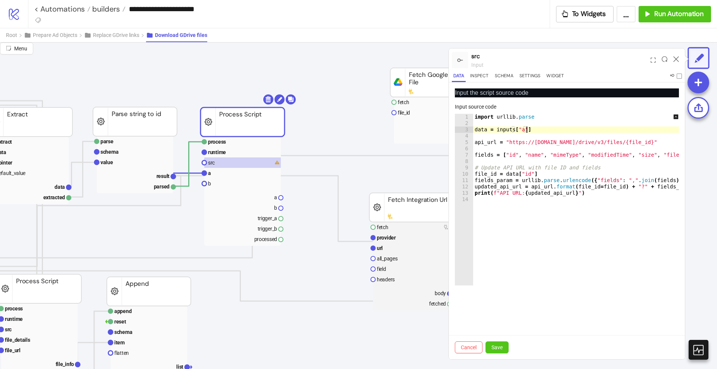
click at [607, 242] on div "import urllib . parse data = inputs [ "a" ] api_url = "https://[DOMAIN_NAME]/dr…" at bounding box center [584, 202] width 222 height 177
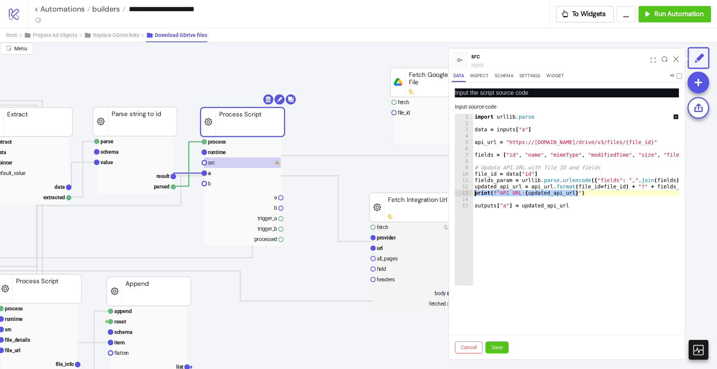
drag, startPoint x: 597, startPoint y: 191, endPoint x: 467, endPoint y: 191, distance: 130.4
click at [467, 191] on div "**********" at bounding box center [567, 200] width 224 height 172
type textarea "**********"
click at [496, 345] on span "Save" at bounding box center [497, 348] width 11 height 6
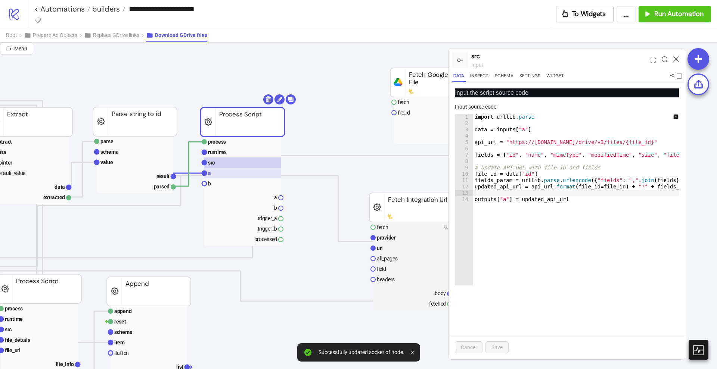
click at [229, 174] on rect at bounding box center [242, 173] width 77 height 10
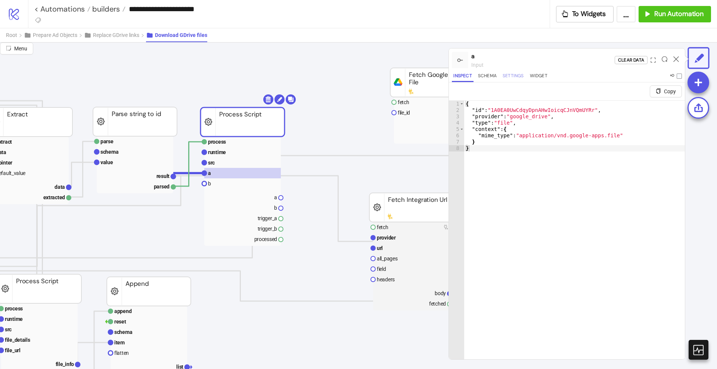
click at [514, 76] on button "Settings" at bounding box center [513, 77] width 24 height 10
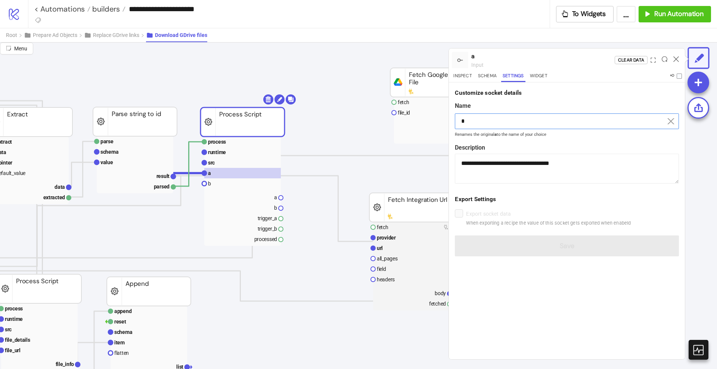
click at [479, 120] on input "*" at bounding box center [567, 122] width 224 height 16
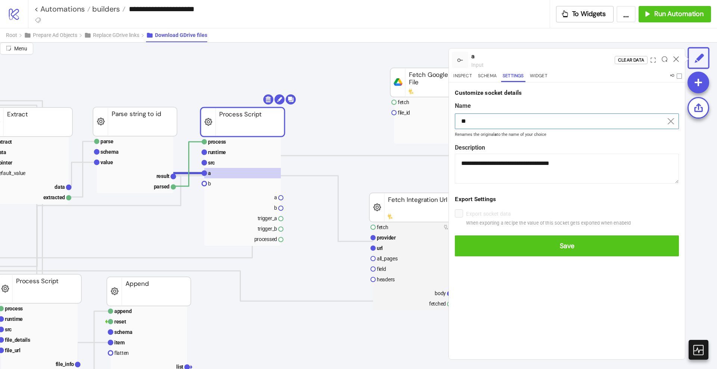
type input "*"
type input "****"
click at [455, 236] on button "Save" at bounding box center [567, 246] width 224 height 21
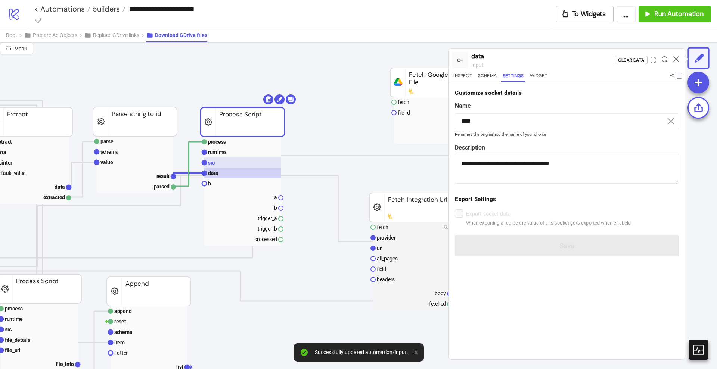
click at [242, 161] on rect at bounding box center [242, 163] width 77 height 10
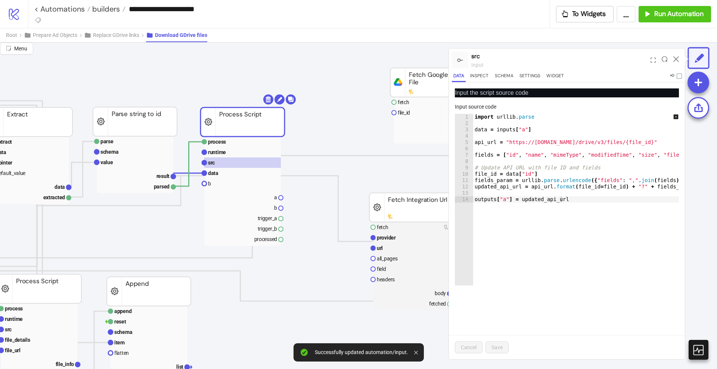
type textarea "**********"
click at [519, 201] on div "import urllib . parse data = inputs [ "a" ] api_url = "https://[DOMAIN_NAME]/dr…" at bounding box center [584, 202] width 222 height 177
click at [273, 201] on rect at bounding box center [242, 197] width 77 height 10
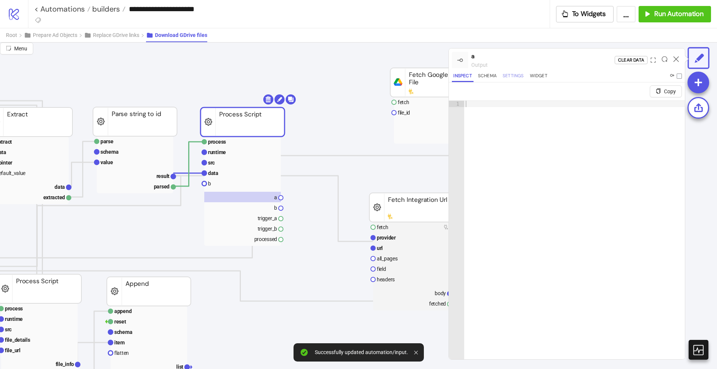
click at [516, 75] on button "Settings" at bounding box center [513, 77] width 24 height 10
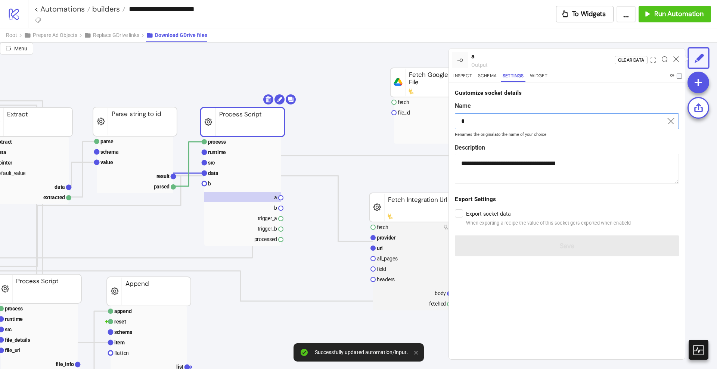
click at [487, 123] on input "*" at bounding box center [567, 122] width 224 height 16
paste input "**********"
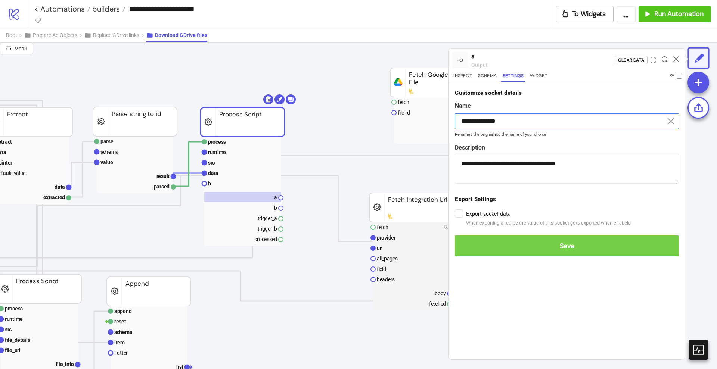
type input "**********"
click at [527, 242] on span "Save" at bounding box center [567, 246] width 212 height 9
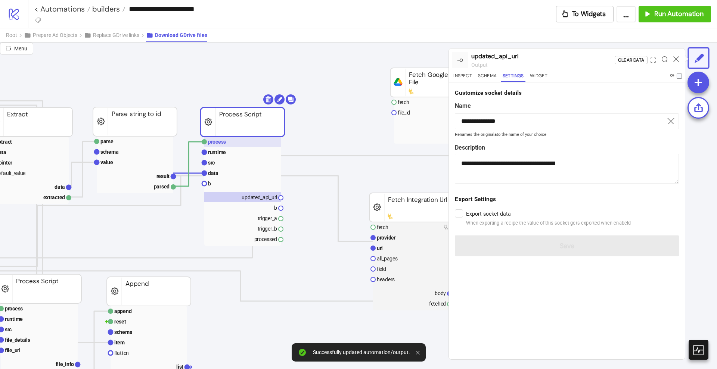
click at [222, 145] on text "process" at bounding box center [217, 142] width 18 height 6
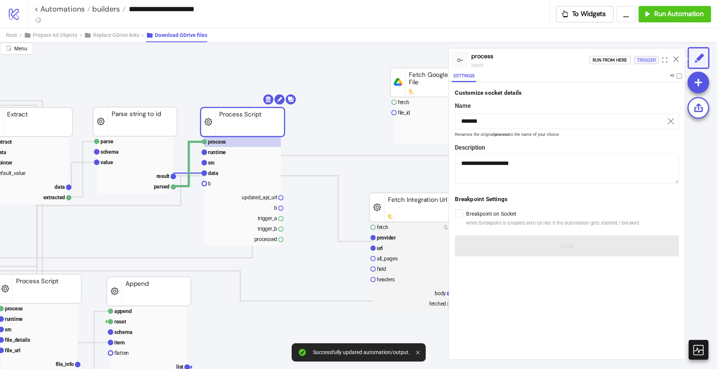
click at [641, 61] on div "Trigger" at bounding box center [646, 60] width 19 height 9
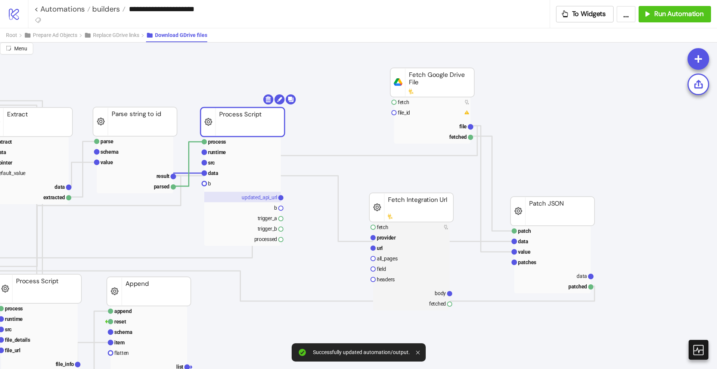
click at [255, 194] on rect at bounding box center [242, 197] width 77 height 10
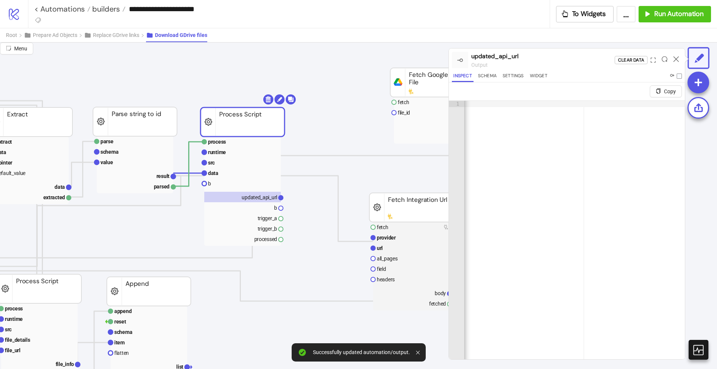
scroll to position [0, 112]
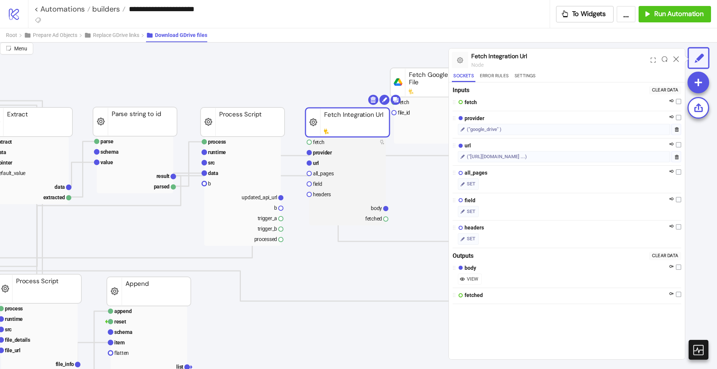
drag, startPoint x: 394, startPoint y: 205, endPoint x: 338, endPoint y: 142, distance: 84.4
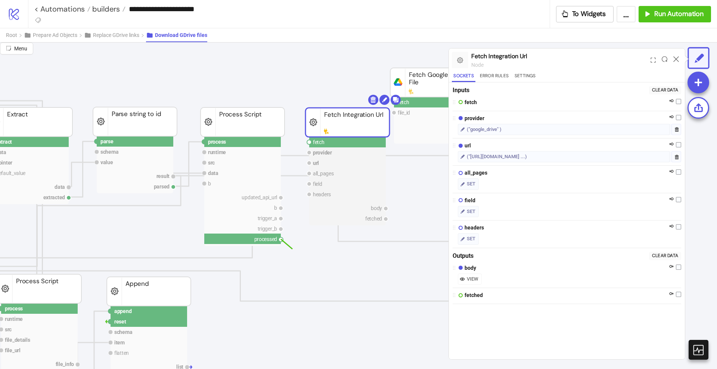
drag, startPoint x: 281, startPoint y: 240, endPoint x: 304, endPoint y: 249, distance: 24.1
drag, startPoint x: 310, startPoint y: 142, endPoint x: 312, endPoint y: 150, distance: 7.7
click at [310, 143] on circle at bounding box center [309, 142] width 4 height 4
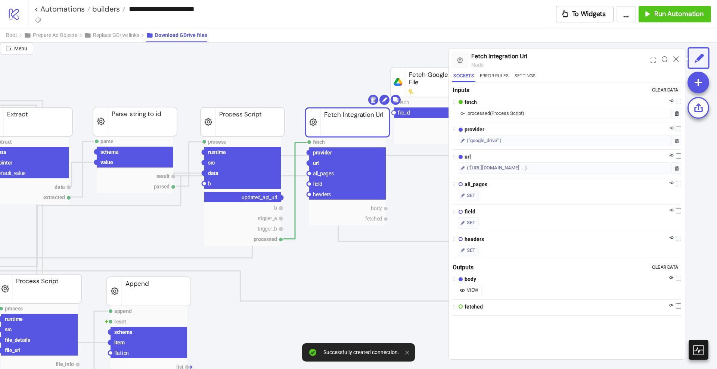
drag, startPoint x: 282, startPoint y: 197, endPoint x: 297, endPoint y: 202, distance: 15.3
click at [309, 164] on circle at bounding box center [309, 163] width 4 height 4
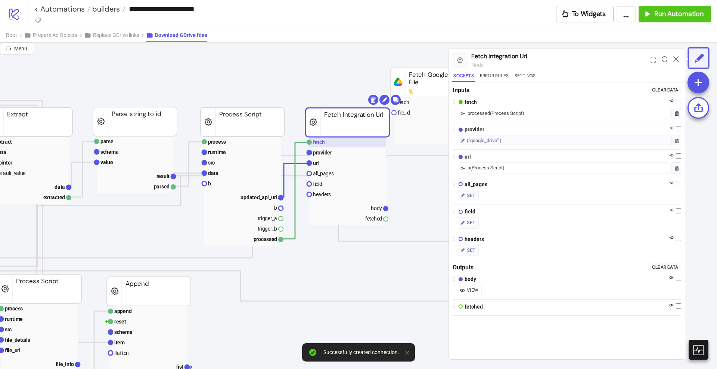
click at [322, 144] on text "fetch" at bounding box center [319, 142] width 12 height 6
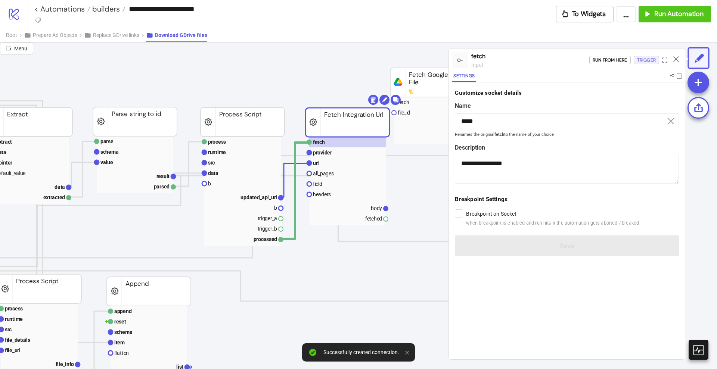
click at [648, 62] on div "Trigger" at bounding box center [646, 60] width 19 height 9
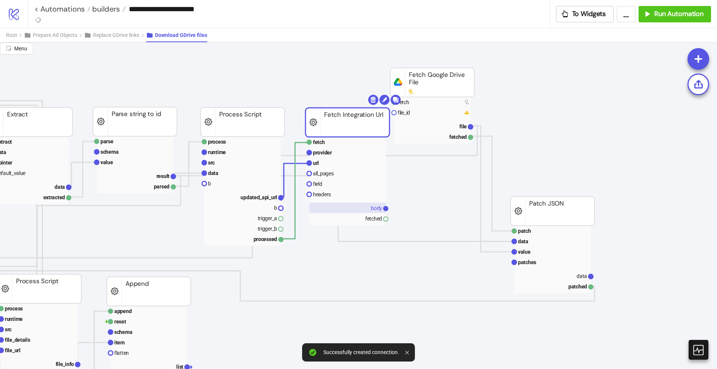
click at [365, 210] on rect at bounding box center [347, 208] width 77 height 10
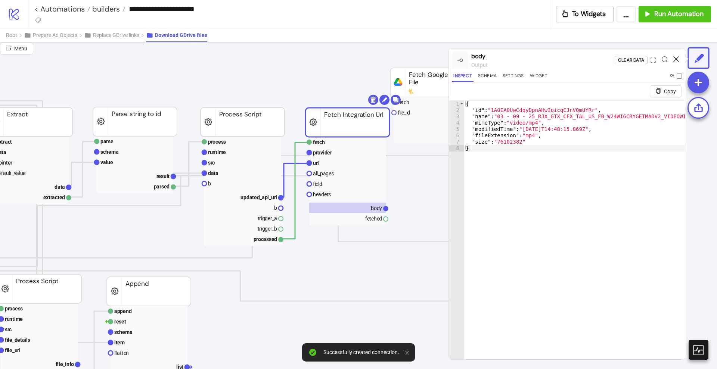
click at [676, 56] on icon at bounding box center [677, 59] width 6 height 6
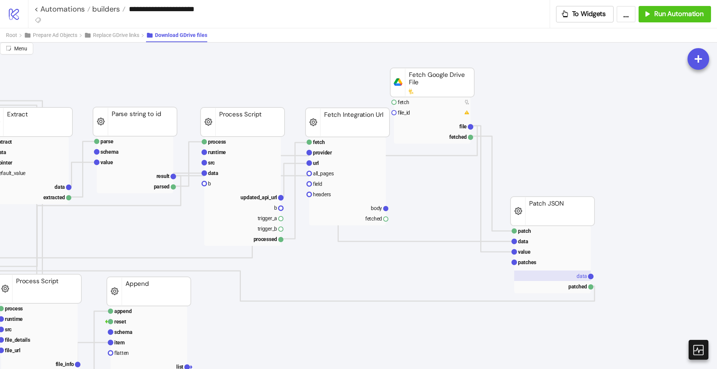
click at [577, 280] on rect at bounding box center [552, 276] width 77 height 10
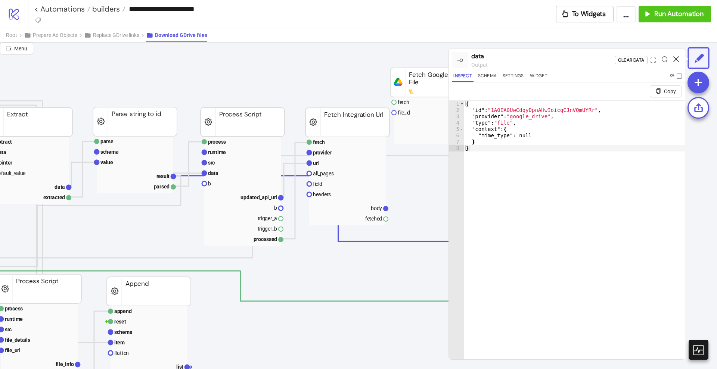
click at [678, 59] on icon at bounding box center [677, 59] width 6 height 6
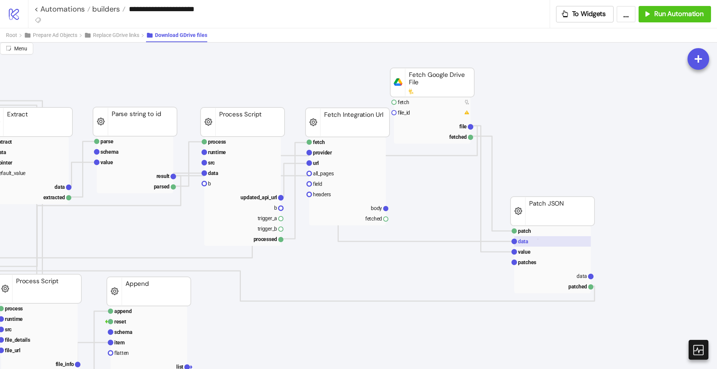
click at [538, 240] on rect at bounding box center [552, 241] width 77 height 10
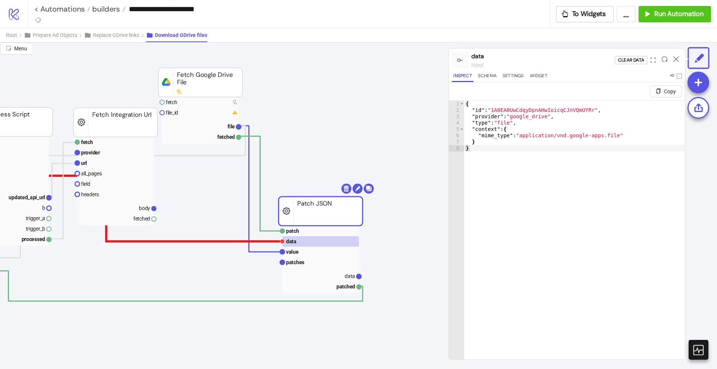
scroll to position [0, 467]
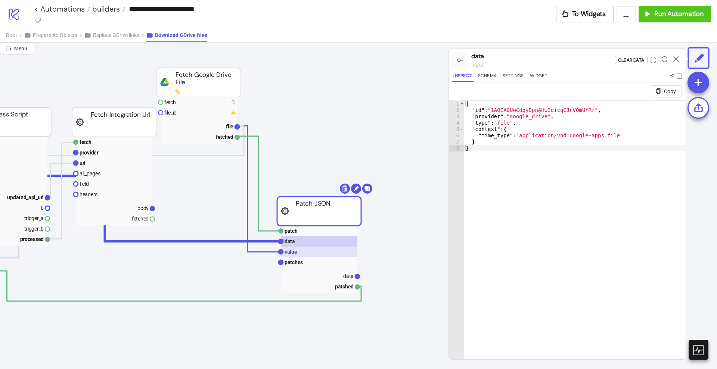
click at [309, 255] on rect at bounding box center [319, 252] width 77 height 10
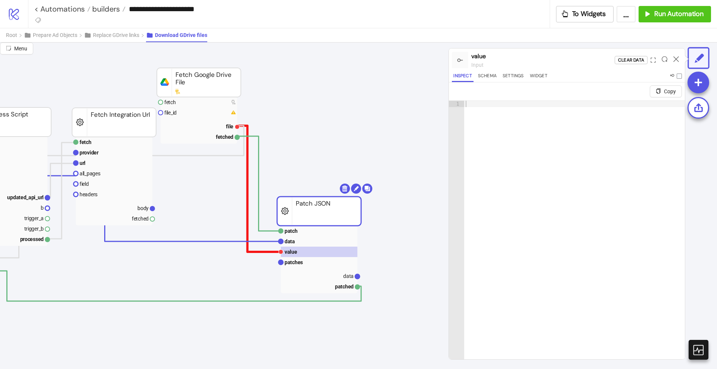
click at [247, 180] on polyline at bounding box center [258, 189] width 44 height 126
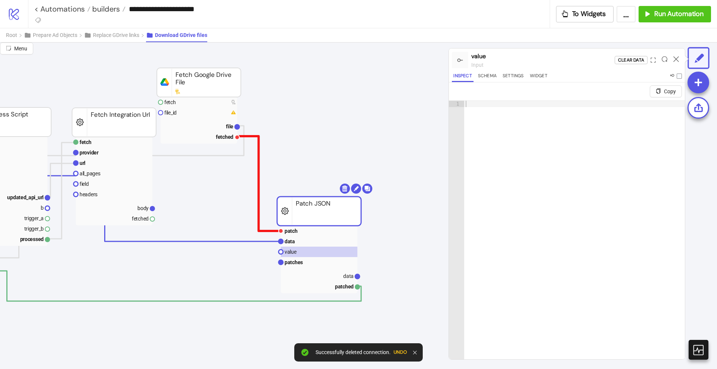
click at [259, 159] on polyline at bounding box center [258, 183] width 44 height 95
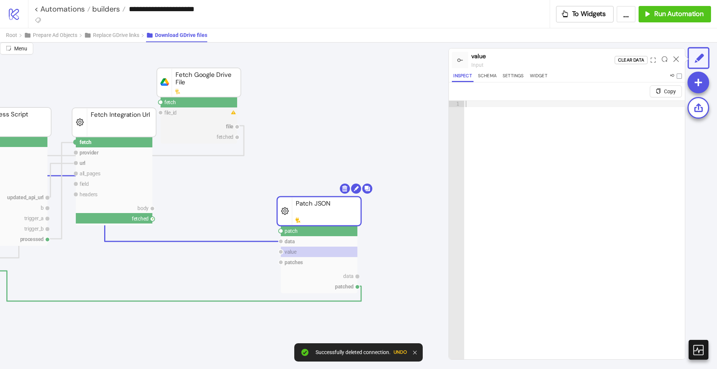
drag, startPoint x: 154, startPoint y: 220, endPoint x: 215, endPoint y: 230, distance: 61.7
click at [281, 232] on circle at bounding box center [281, 231] width 4 height 4
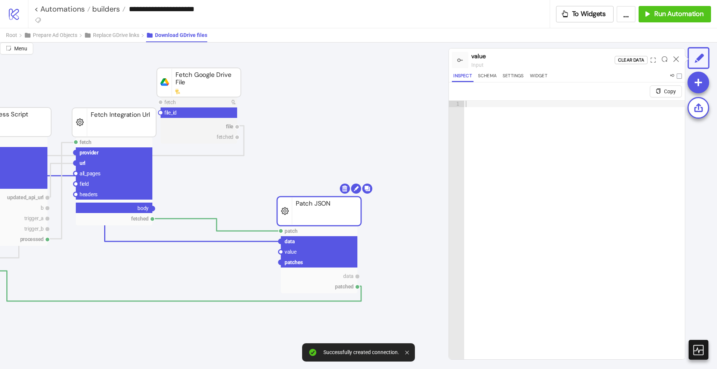
drag, startPoint x: 152, startPoint y: 209, endPoint x: 199, endPoint y: 237, distance: 55.1
click at [280, 251] on circle at bounding box center [281, 252] width 4 height 4
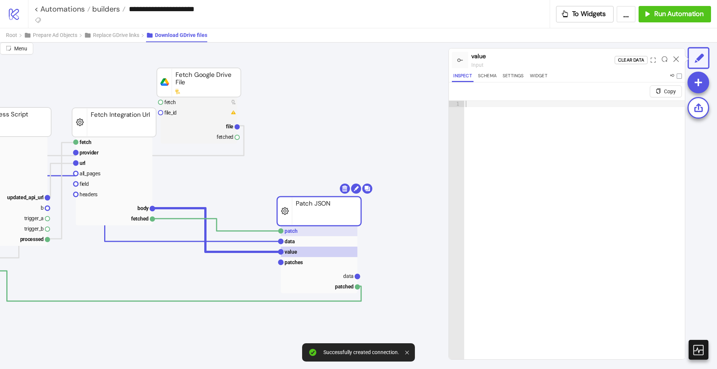
click at [291, 236] on rect at bounding box center [319, 231] width 77 height 10
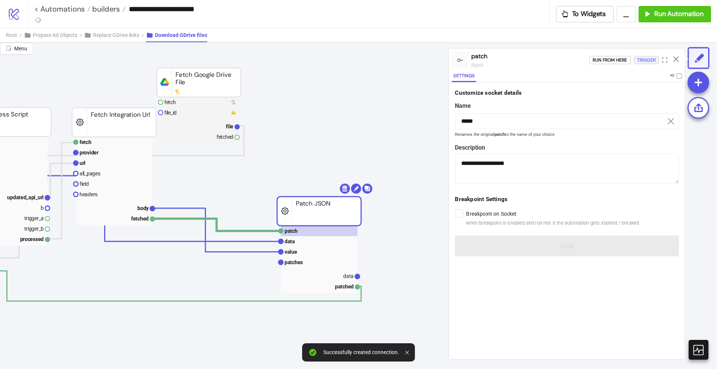
click at [645, 58] on div "Trigger" at bounding box center [646, 60] width 19 height 9
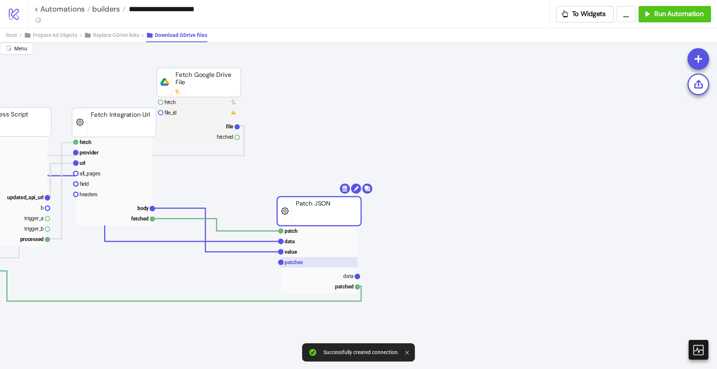
click at [307, 267] on rect at bounding box center [319, 262] width 77 height 10
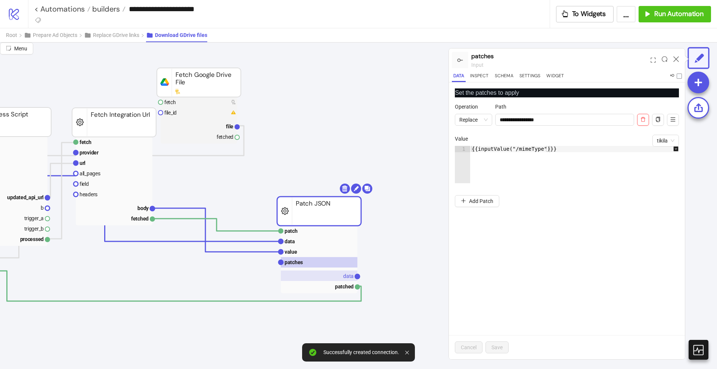
click at [345, 275] on text "data" at bounding box center [348, 276] width 10 height 6
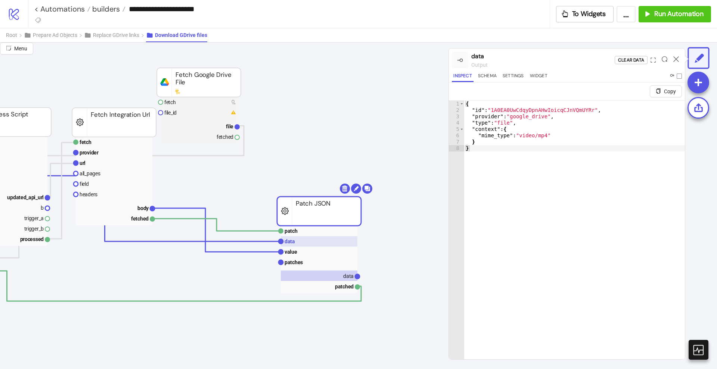
click at [315, 243] on rect at bounding box center [319, 241] width 77 height 10
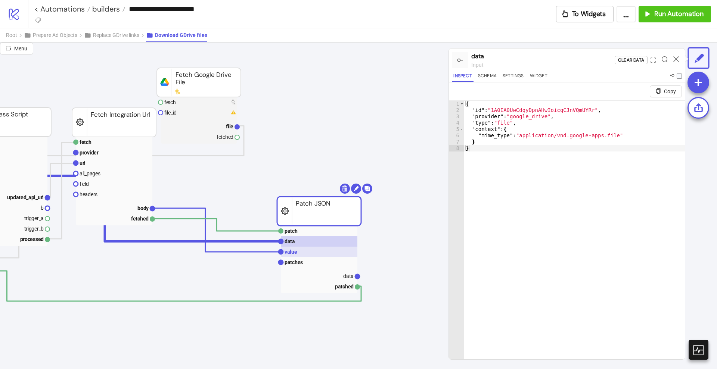
click at [314, 250] on rect at bounding box center [319, 252] width 77 height 10
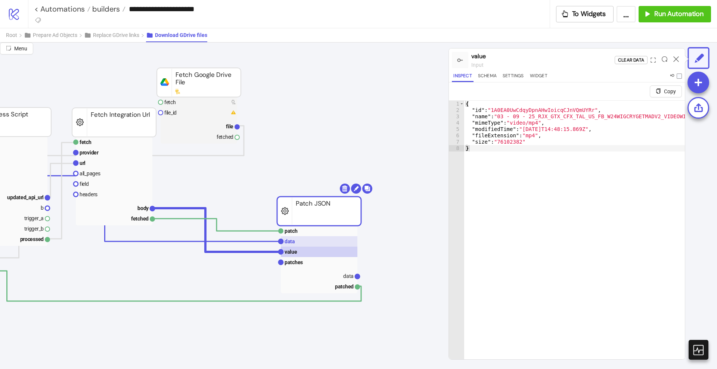
click at [314, 245] on rect at bounding box center [319, 241] width 77 height 10
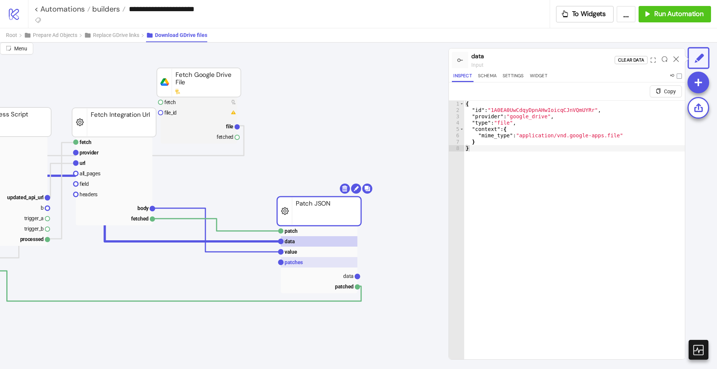
click at [318, 263] on rect at bounding box center [319, 262] width 77 height 10
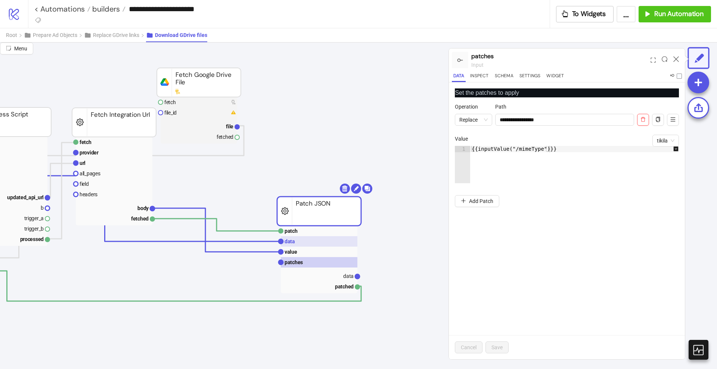
click at [321, 246] on rect at bounding box center [319, 241] width 77 height 10
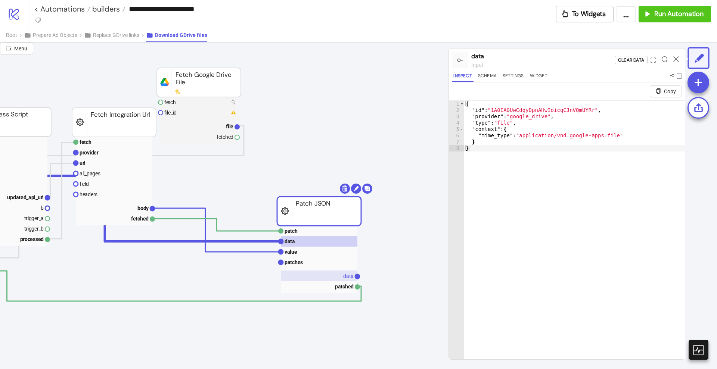
click at [336, 272] on rect at bounding box center [319, 276] width 77 height 10
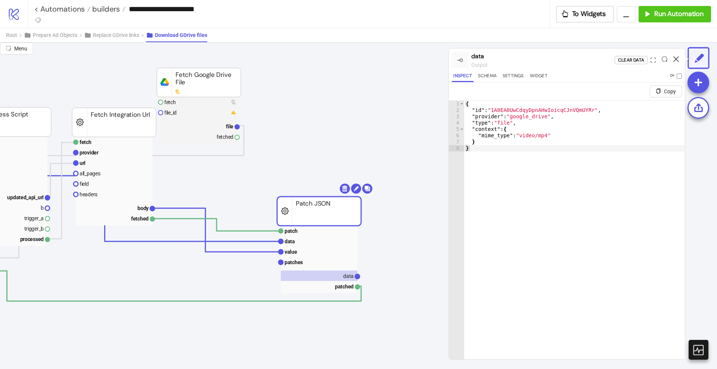
click at [675, 58] on icon at bounding box center [677, 59] width 6 height 6
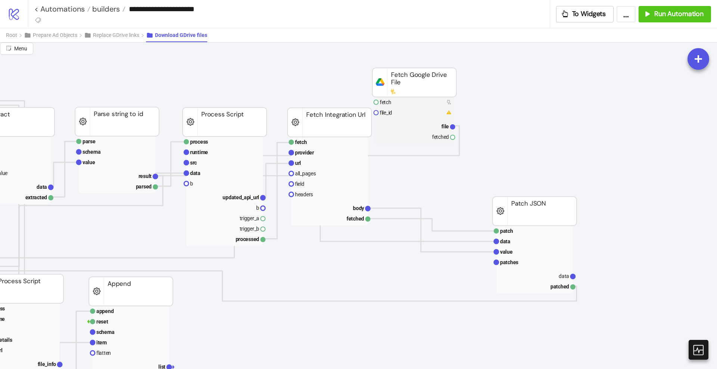
scroll to position [0, 140]
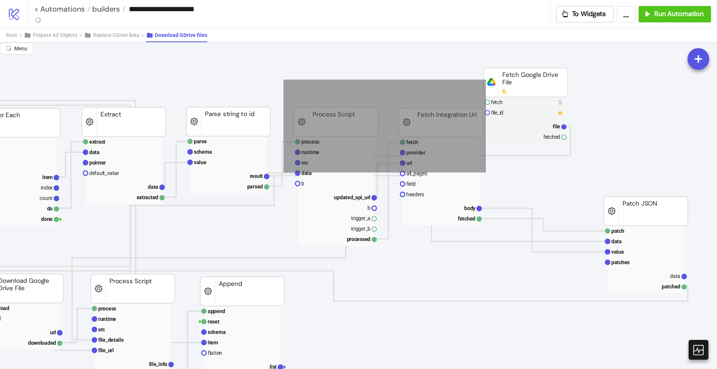
drag, startPoint x: 336, startPoint y: 118, endPoint x: 486, endPoint y: 173, distance: 159.8
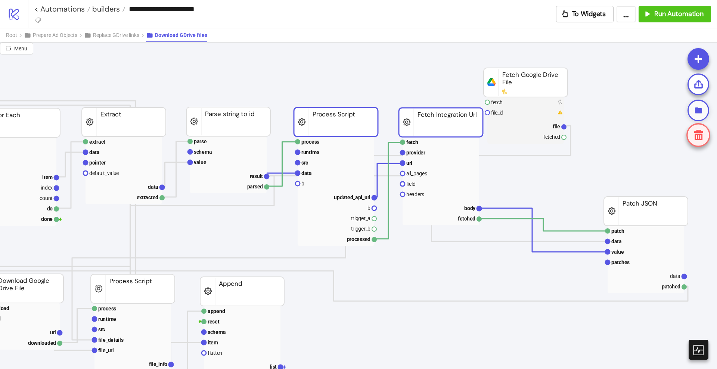
click at [695, 108] on icon at bounding box center [698, 110] width 9 height 9
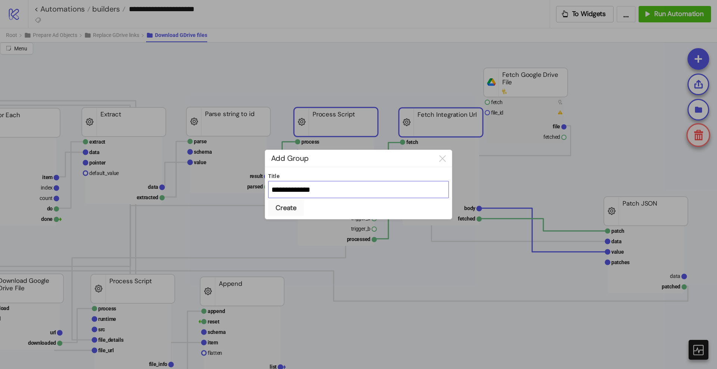
click at [324, 193] on input "**********" at bounding box center [358, 189] width 181 height 17
type input "**********"
click at [268, 200] on button "Create" at bounding box center [286, 208] width 36 height 16
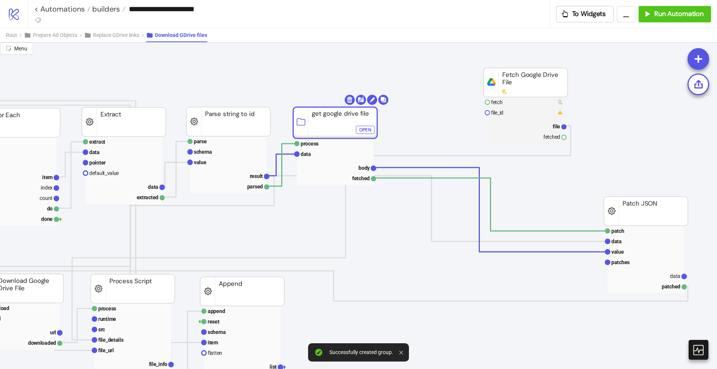
drag, startPoint x: 369, startPoint y: 126, endPoint x: 316, endPoint y: 127, distance: 53.1
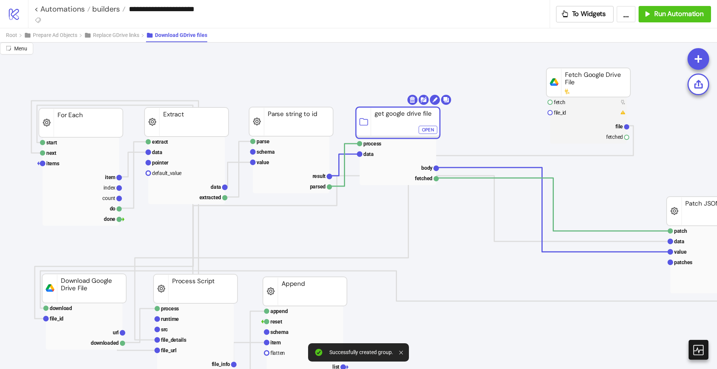
scroll to position [0, 93]
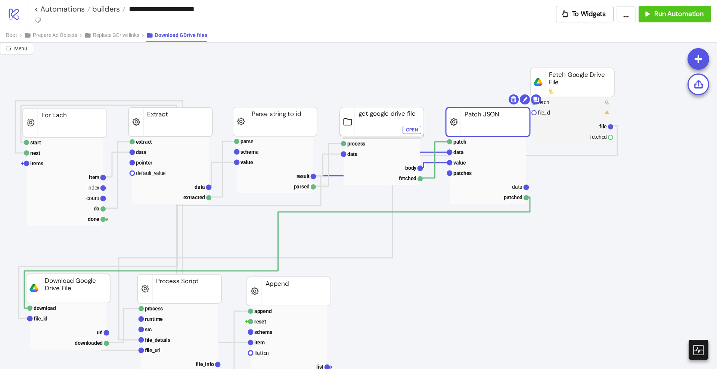
drag, startPoint x: 678, startPoint y: 213, endPoint x: 473, endPoint y: 123, distance: 223.3
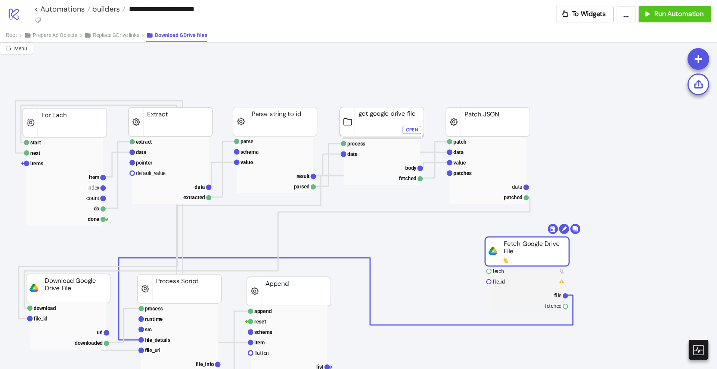
drag, startPoint x: 550, startPoint y: 88, endPoint x: 500, endPoint y: 256, distance: 175.3
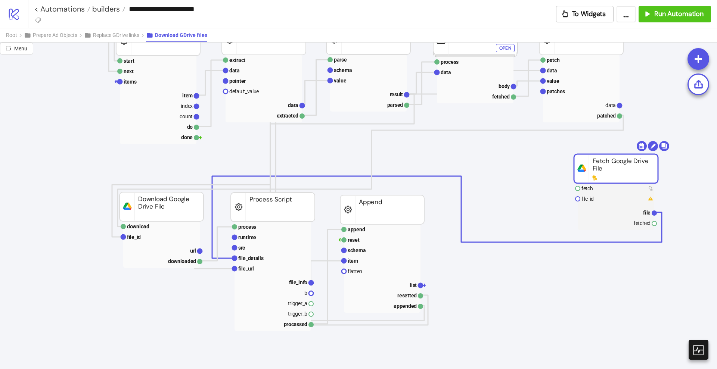
scroll to position [93, 0]
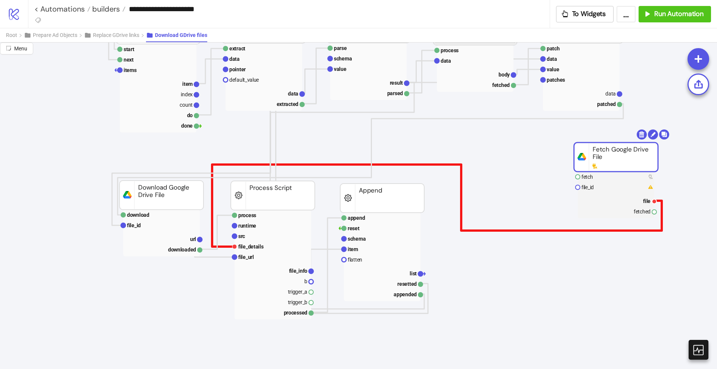
click at [593, 230] on polyline at bounding box center [437, 206] width 450 height 82
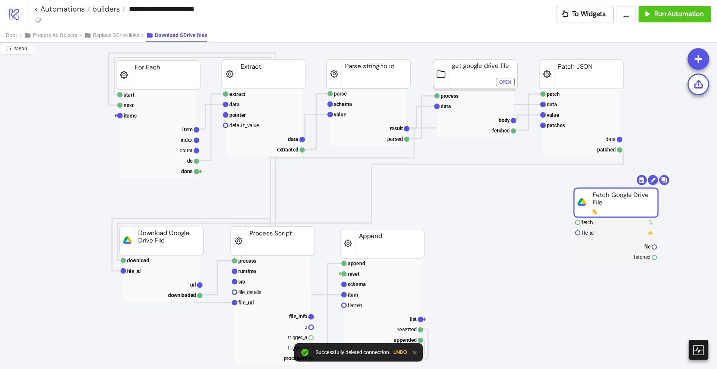
scroll to position [47, 0]
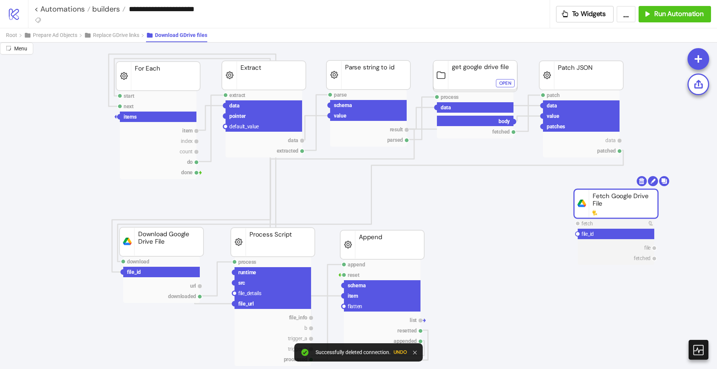
drag, startPoint x: 513, startPoint y: 122, endPoint x: 514, endPoint y: 168, distance: 46.7
click at [234, 292] on circle at bounding box center [234, 293] width 4 height 4
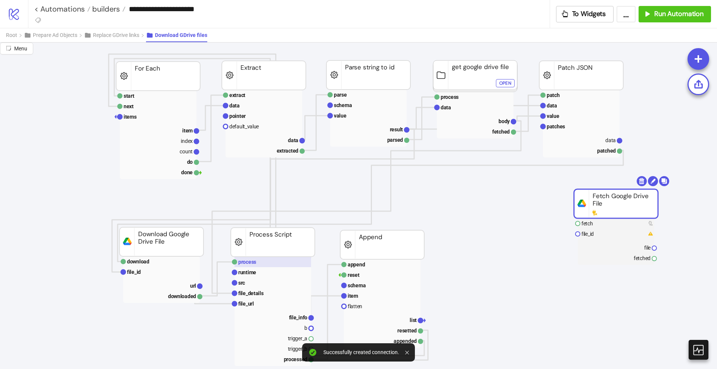
click at [244, 263] on text "process" at bounding box center [247, 262] width 18 height 6
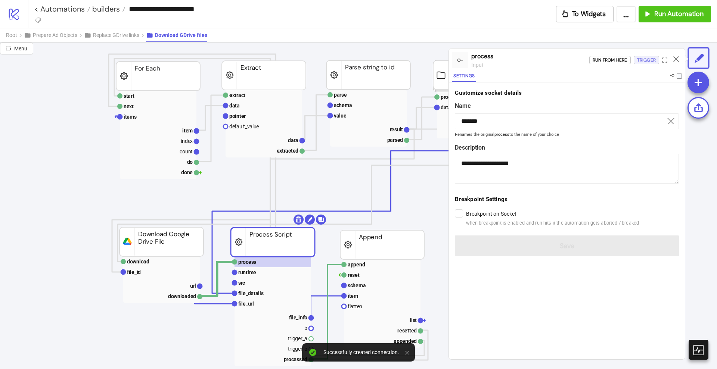
click at [646, 59] on div "Trigger" at bounding box center [646, 60] width 19 height 9
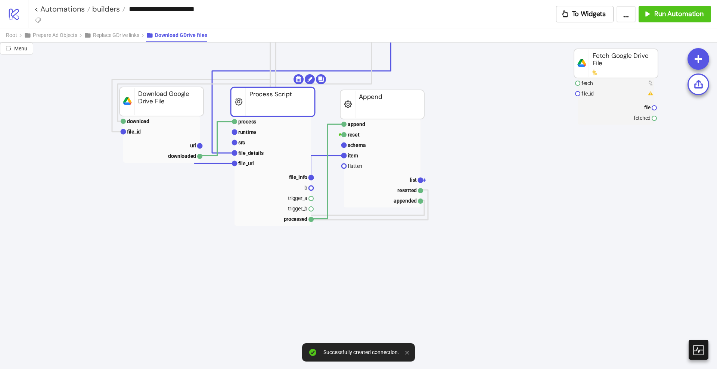
scroll to position [233, 0]
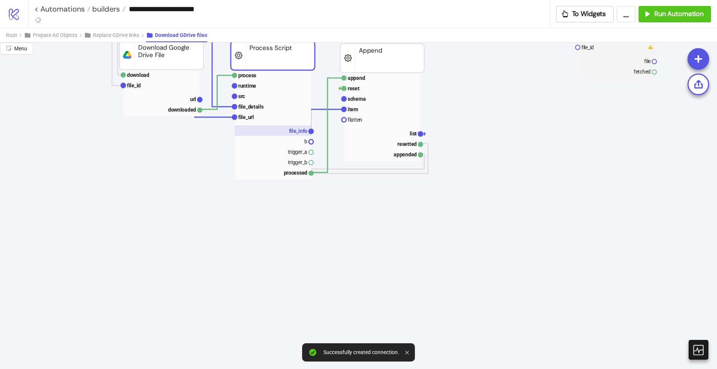
click at [297, 130] on text "file_info" at bounding box center [298, 131] width 19 height 6
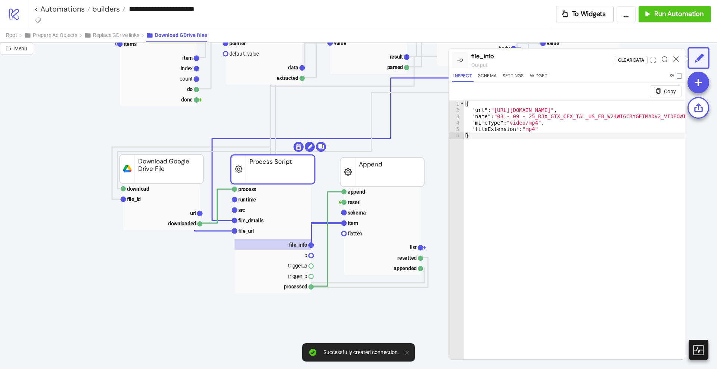
scroll to position [93, 0]
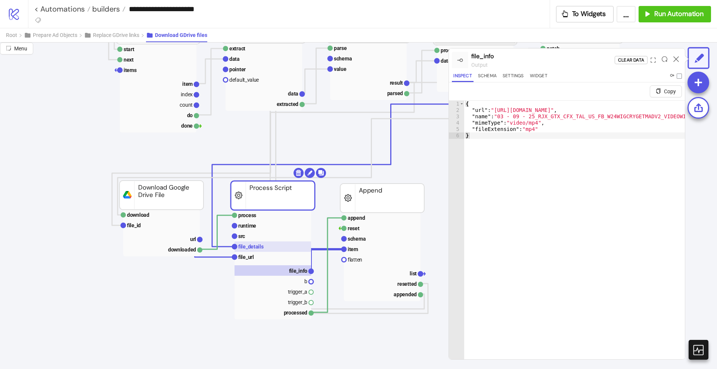
click at [255, 247] on text "file_details" at bounding box center [250, 247] width 25 height 6
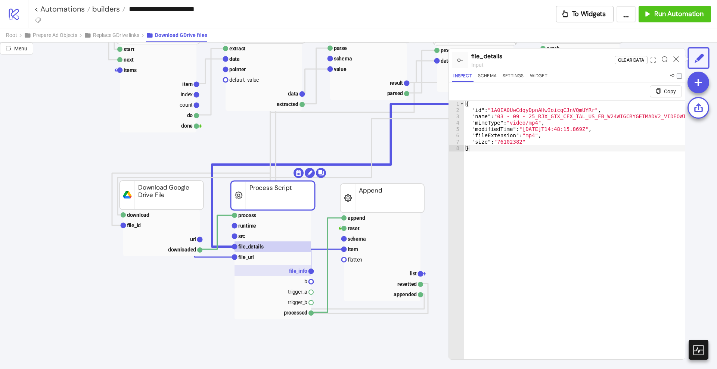
click at [287, 271] on rect at bounding box center [273, 271] width 77 height 10
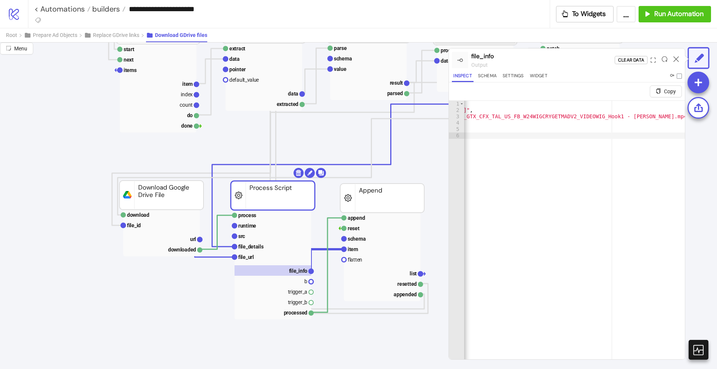
scroll to position [0, 84]
click at [676, 60] on icon at bounding box center [677, 59] width 6 height 6
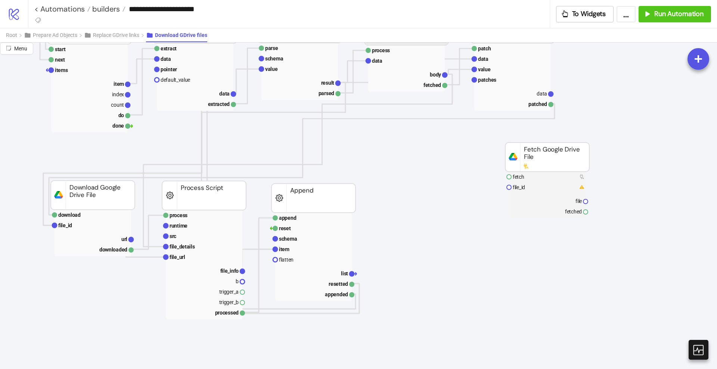
scroll to position [93, 93]
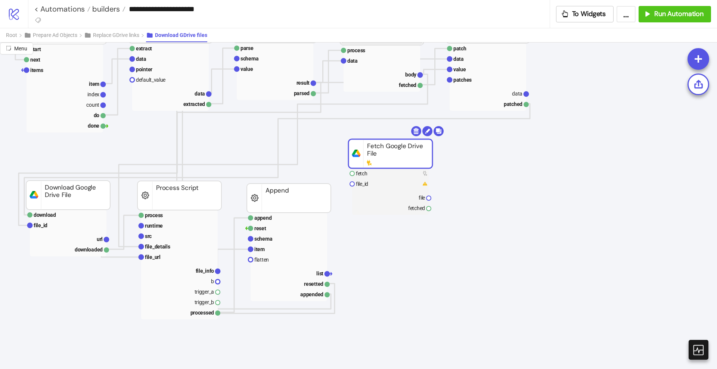
drag, startPoint x: 537, startPoint y: 158, endPoint x: 405, endPoint y: 155, distance: 132.3
click at [405, 155] on rect at bounding box center [391, 153] width 84 height 29
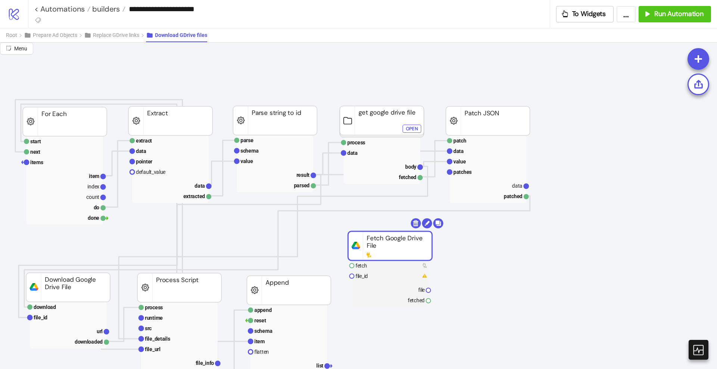
scroll to position [0, 93]
drag, startPoint x: 375, startPoint y: 245, endPoint x: 371, endPoint y: 244, distance: 4.4
click at [371, 244] on rect at bounding box center [386, 245] width 84 height 29
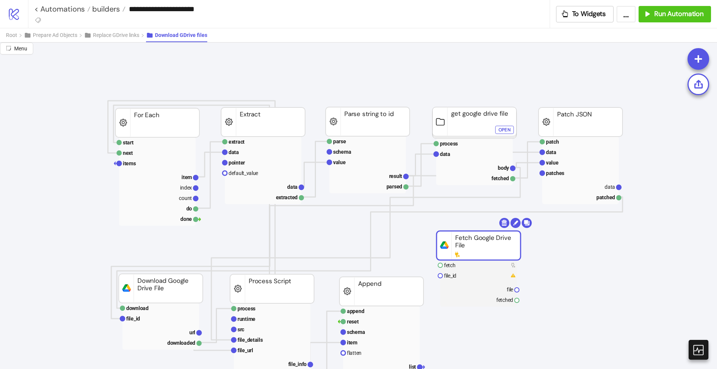
scroll to position [0, 0]
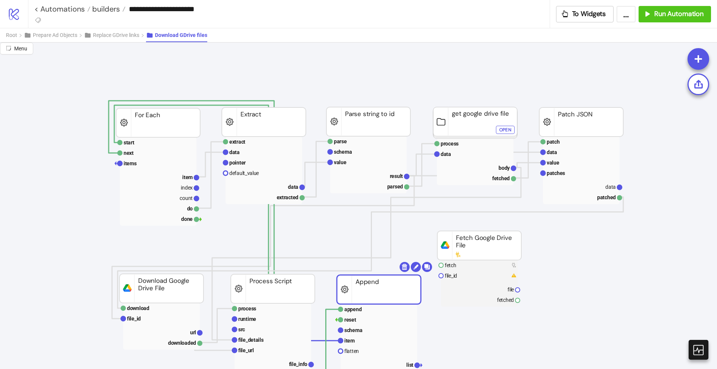
drag, startPoint x: 363, startPoint y: 285, endPoint x: 360, endPoint y: 284, distance: 3.8
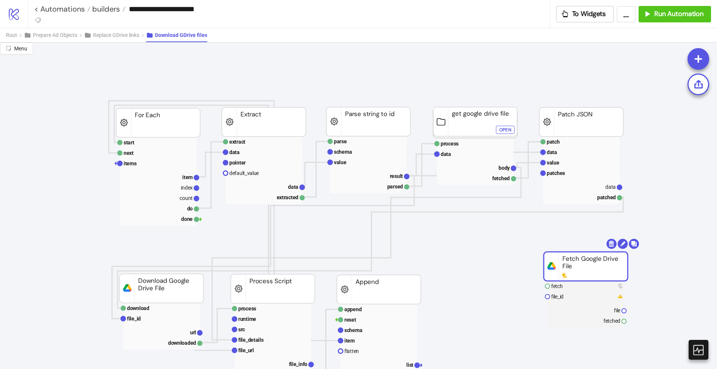
drag, startPoint x: 468, startPoint y: 244, endPoint x: 575, endPoint y: 264, distance: 108.5
click div "Open"
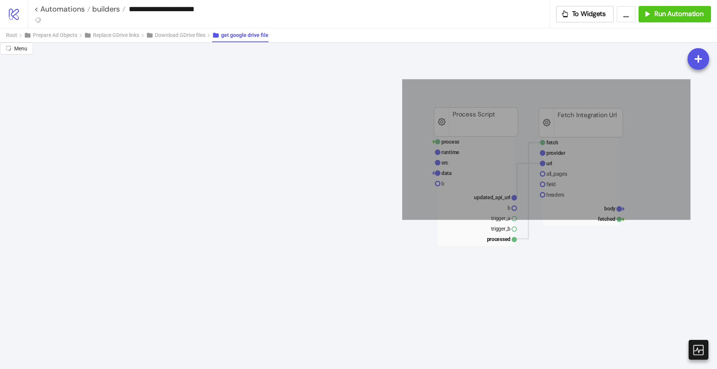
drag, startPoint x: 406, startPoint y: 80, endPoint x: 691, endPoint y: 220, distance: 317.1
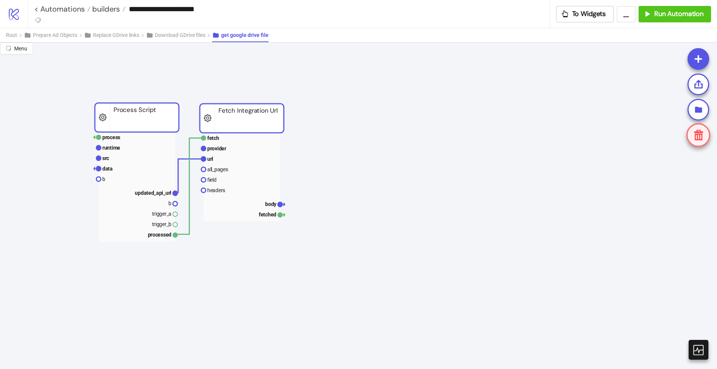
drag, startPoint x: 491, startPoint y: 125, endPoint x: 193, endPoint y: 121, distance: 298.1
click at [178, 119] on rect at bounding box center [137, 117] width 84 height 29
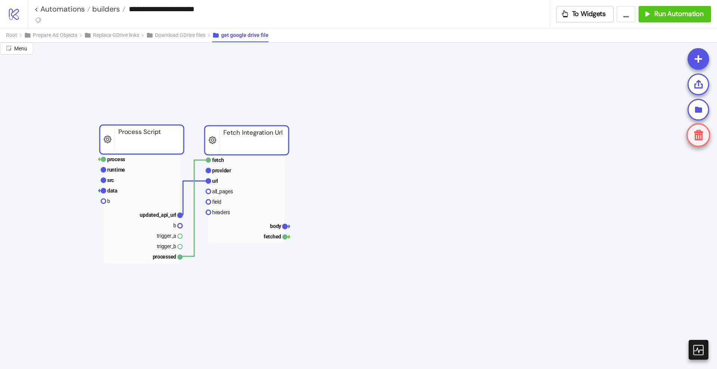
drag, startPoint x: 197, startPoint y: 134, endPoint x: 154, endPoint y: 140, distance: 43.6
click at [154, 140] on rect at bounding box center [142, 139] width 84 height 29
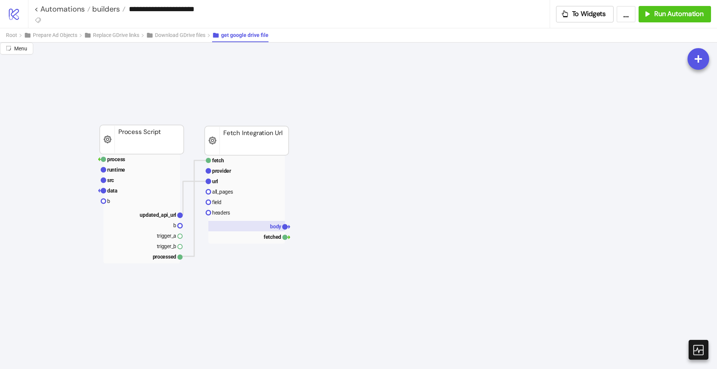
click at [272, 224] on text "body" at bounding box center [276, 227] width 12 height 6
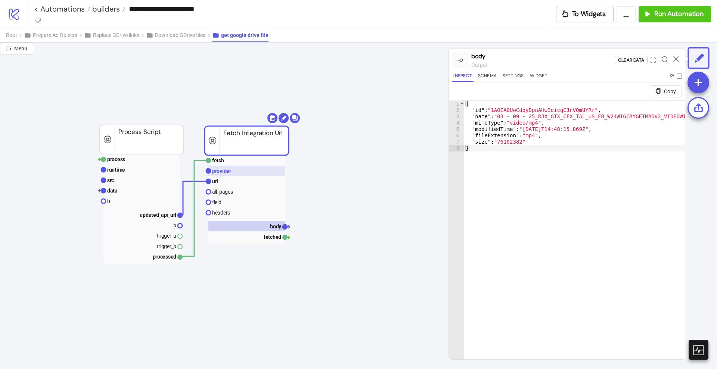
click at [227, 174] on rect at bounding box center [246, 171] width 77 height 10
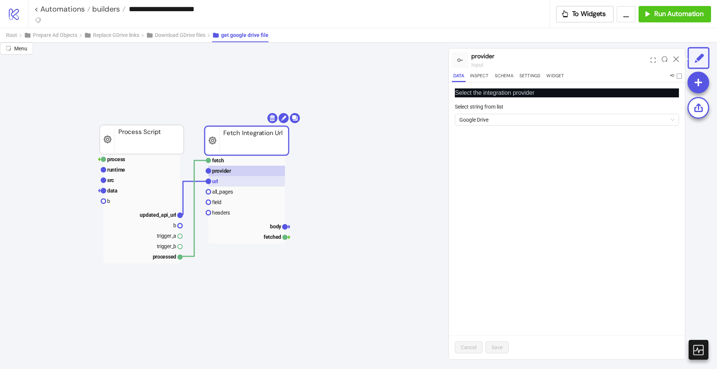
click at [226, 181] on rect at bounding box center [246, 181] width 77 height 10
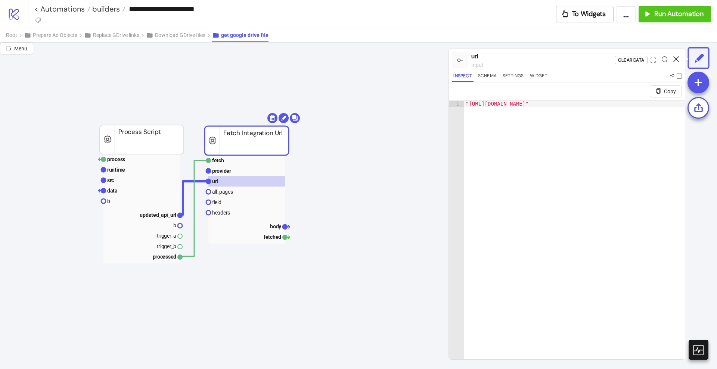
click at [677, 60] on icon at bounding box center [677, 59] width 6 height 6
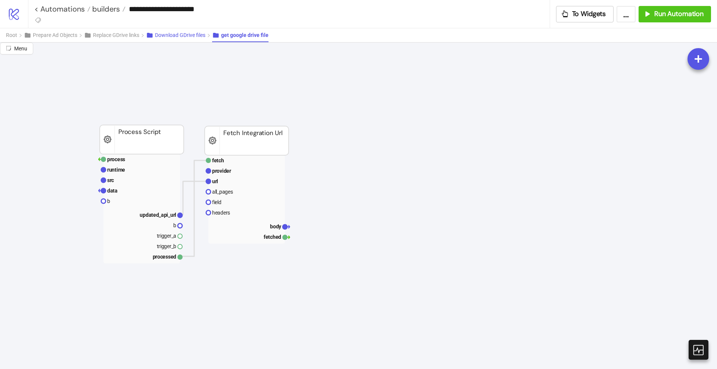
click at [158, 38] on span "Download GDrive files" at bounding box center [180, 35] width 50 height 6
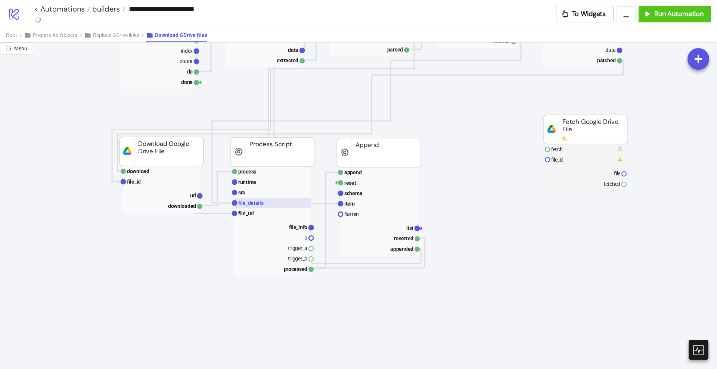
scroll to position [140, 0]
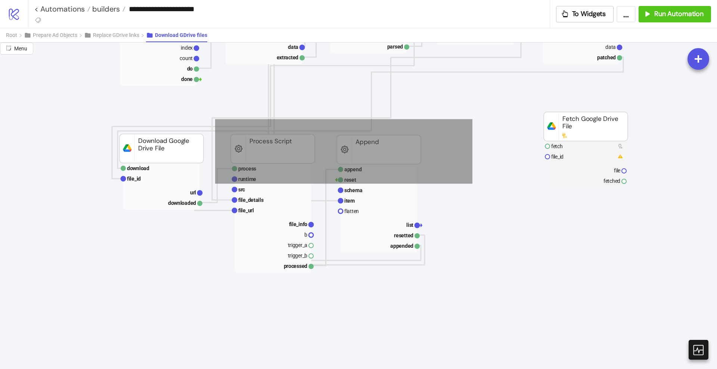
drag, startPoint x: 473, startPoint y: 119, endPoint x: 232, endPoint y: 171, distance: 245.7
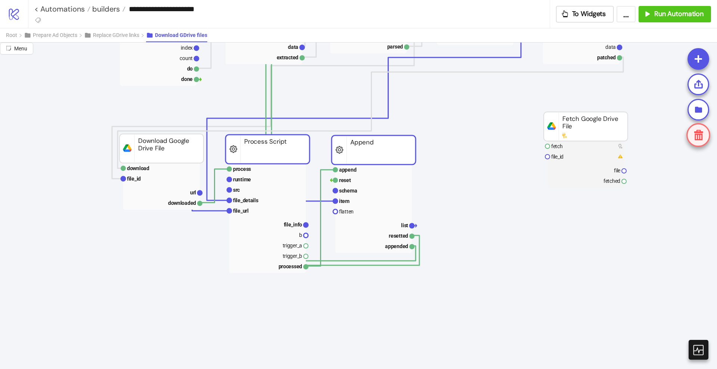
drag, startPoint x: 245, startPoint y: 158, endPoint x: 272, endPoint y: 161, distance: 26.7
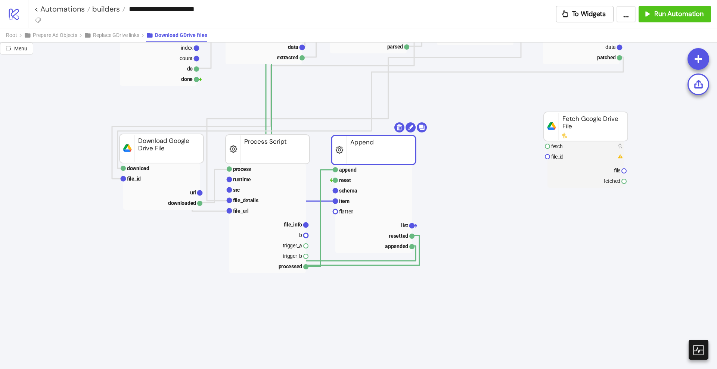
click at [370, 155] on rect at bounding box center [374, 150] width 84 height 29
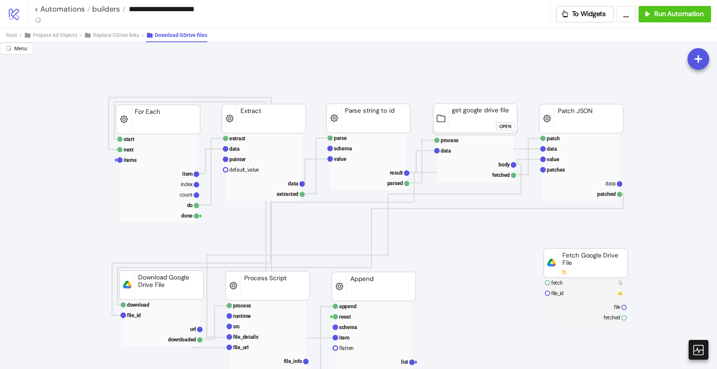
scroll to position [0, 0]
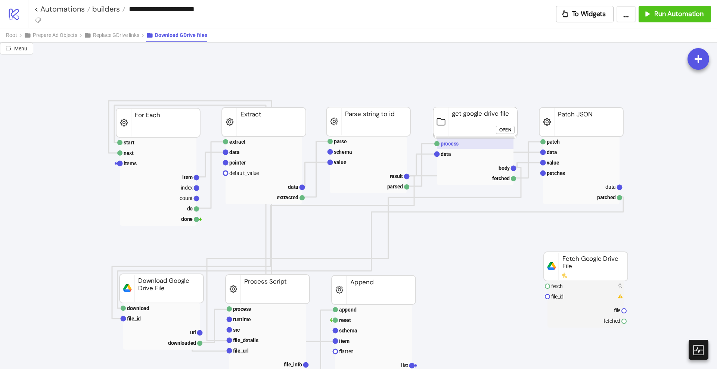
click at [453, 146] on text "process" at bounding box center [450, 144] width 18 height 6
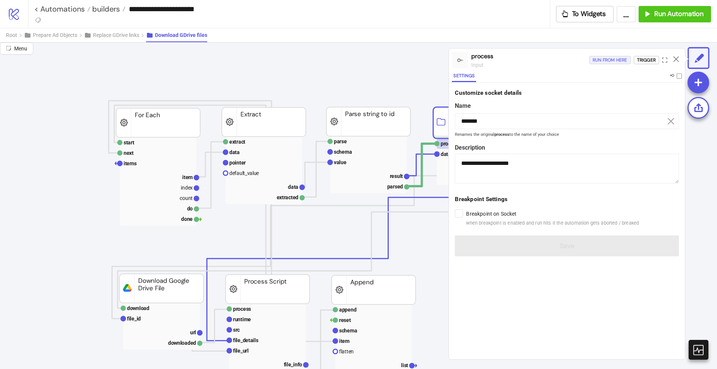
click at [605, 62] on div "Run from here" at bounding box center [610, 60] width 35 height 9
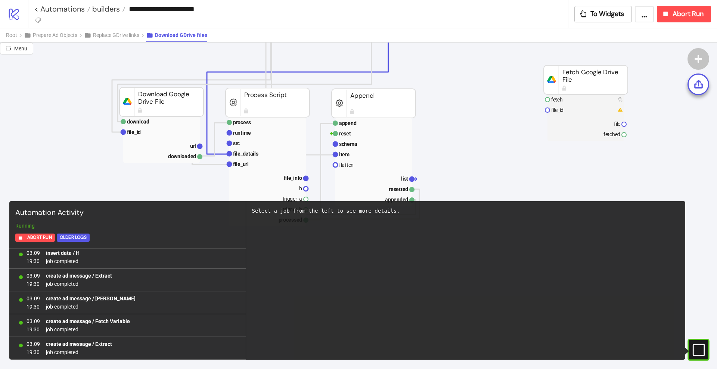
scroll to position [5708, 0]
